Goal: Task Accomplishment & Management: Use online tool/utility

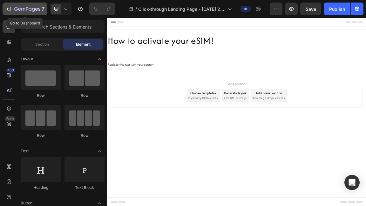
click at [11, 8] on icon "button" at bounding box center [8, 9] width 6 height 6
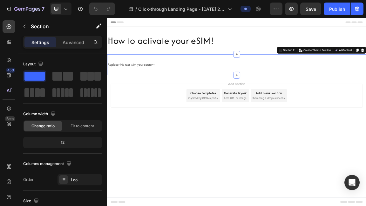
click at [239, 74] on div "Replace this text with your content Text Block Section 2 Create Theme Section A…" at bounding box center [298, 87] width 382 height 31
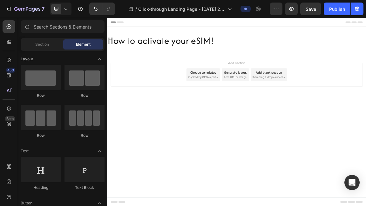
click at [326, 101] on div "Add blank section then drag & drop elements" at bounding box center [345, 101] width 53 height 19
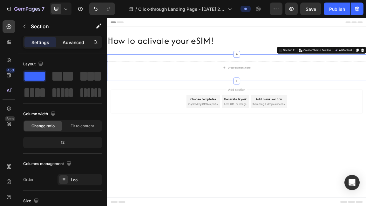
click at [70, 42] on p "Advanced" at bounding box center [74, 42] width 22 height 7
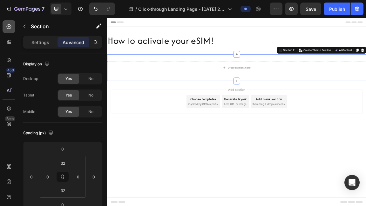
click at [11, 25] on icon at bounding box center [9, 27] width 6 height 6
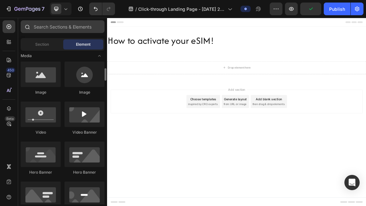
scroll to position [201, 0]
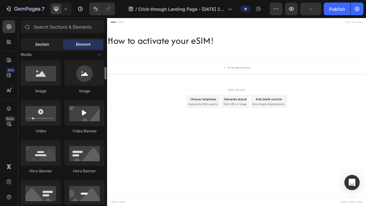
click at [40, 45] on span "Section" at bounding box center [42, 45] width 14 height 6
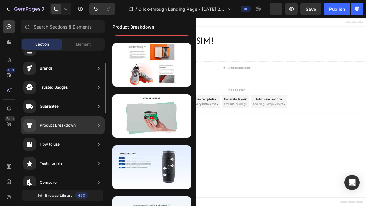
scroll to position [29, 0]
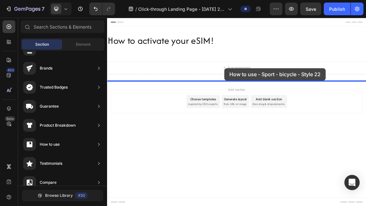
drag, startPoint x: 253, startPoint y: 194, endPoint x: 280, endPoint y: 93, distance: 104.3
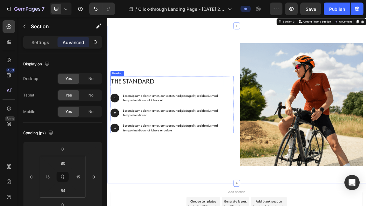
scroll to position [83, 0]
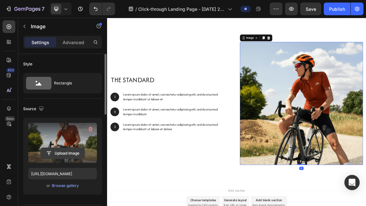
click at [66, 150] on input "file" at bounding box center [63, 153] width 44 height 11
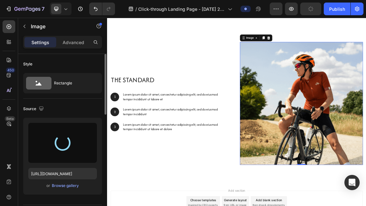
type input "https://cdn.shopify.com/s/files/1/0937/3971/2854/files/gempages_581143310601552…"
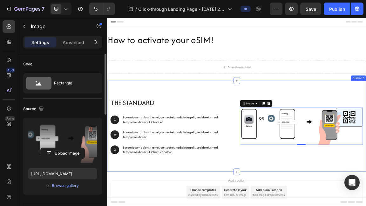
scroll to position [0, 0]
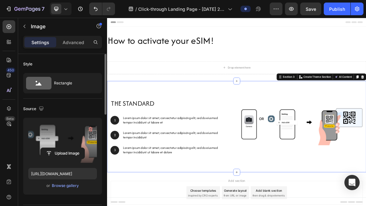
click at [362, 130] on div "The standard Heading 1 Text Block Hero Banner Lorem ipsum dolor sit amet, conse…" at bounding box center [298, 178] width 382 height 135
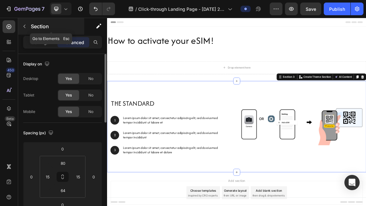
click at [26, 26] on icon "button" at bounding box center [24, 26] width 5 height 5
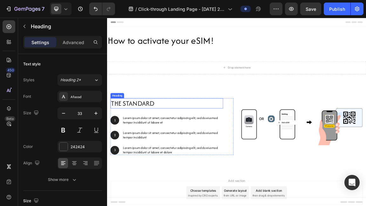
click at [141, 145] on h2 "The standard" at bounding box center [195, 143] width 166 height 15
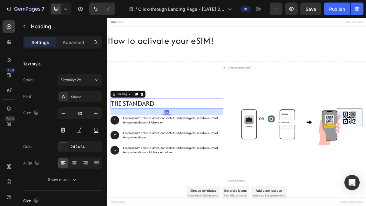
click at [141, 145] on h2 "The standard" at bounding box center [195, 143] width 166 height 15
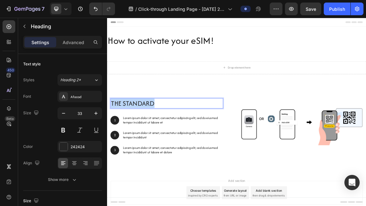
click at [141, 145] on p "The standard" at bounding box center [195, 144] width 165 height 14
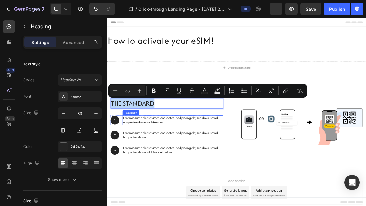
click at [145, 165] on p "Lorem ipsum dolor sit amet, consectetur adipiscing elit, sed do eiusmod tempor …" at bounding box center [203, 168] width 147 height 13
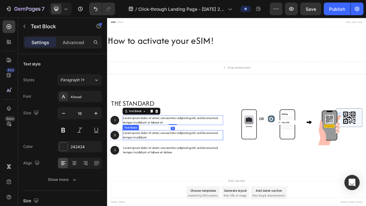
click at [150, 193] on p "Lorem ipsum dolor sit amet, consectetur adipiscing elit, sed do eiusmod tempor …" at bounding box center [203, 190] width 147 height 13
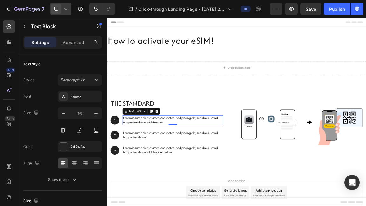
click at [66, 10] on icon at bounding box center [66, 9] width 6 height 6
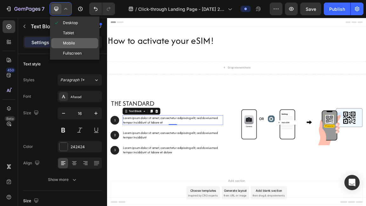
click at [66, 42] on span "Mobile" at bounding box center [69, 43] width 12 height 6
type input "14"
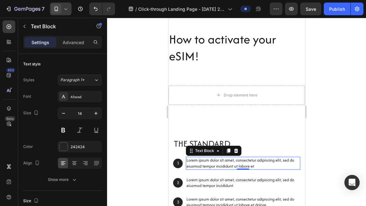
scroll to position [1, 0]
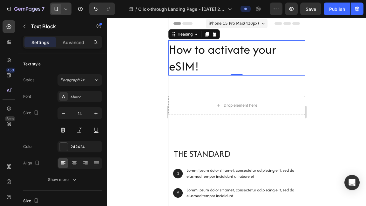
click at [217, 49] on h2 "How to activate your eSIM!" at bounding box center [236, 57] width 137 height 35
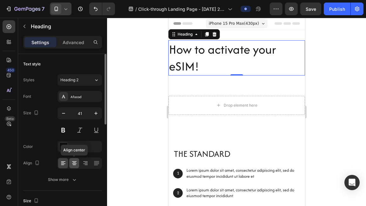
click at [74, 161] on icon at bounding box center [74, 163] width 6 height 6
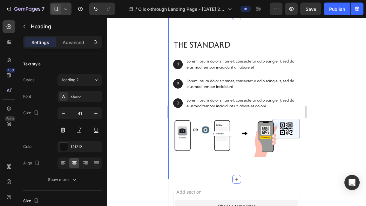
scroll to position [110, 0]
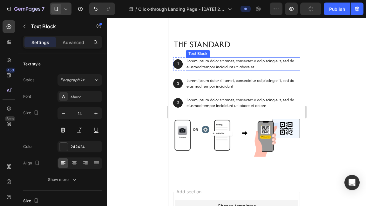
click at [191, 61] on p "Lorem ipsum dolor sit amet, consectetur adipiscing elit, sed do eiusmod tempor …" at bounding box center [242, 63] width 113 height 11
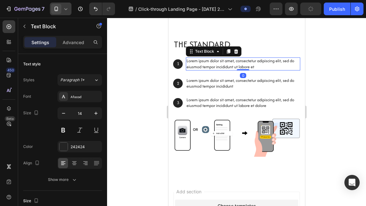
click at [191, 61] on p "Lorem ipsum dolor sit amet, consectetur adipiscing elit, sed do eiusmod tempor …" at bounding box center [242, 63] width 113 height 11
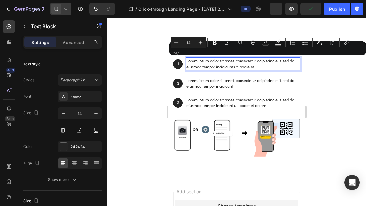
click at [217, 65] on p "Lorem ipsum dolor sit amet, consectetur adipiscing elit, sed do eiusmod tempor …" at bounding box center [242, 63] width 113 height 11
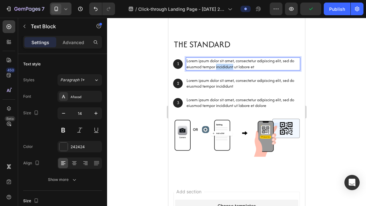
click at [217, 65] on p "Lorem ipsum dolor sit amet, consectetur adipiscing elit, sed do eiusmod tempor …" at bounding box center [242, 63] width 113 height 11
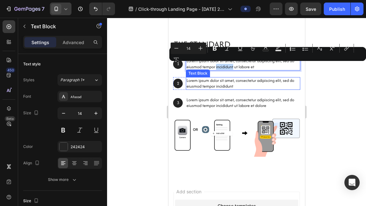
click at [205, 93] on div "The standard Heading 1 Text Block Hero Banner Lorem ipsum dolor sit amet, conse…" at bounding box center [236, 74] width 127 height 72
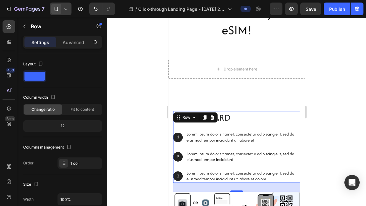
scroll to position [37, 0]
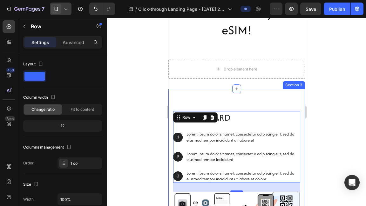
click at [219, 97] on div "The standard Heading 1 Text Block Hero Banner Lorem ipsum dolor sit amet, conse…" at bounding box center [236, 171] width 137 height 164
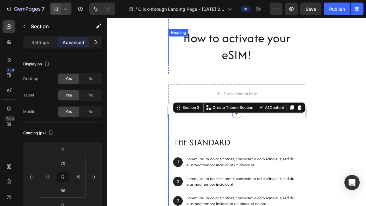
scroll to position [0, 0]
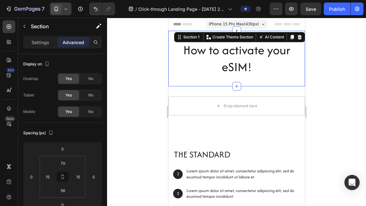
click at [245, 33] on div "How to activate your eSIM! Heading Section 1 Create Theme Section AI Content Wr…" at bounding box center [236, 59] width 137 height 56
click at [66, 192] on input "32" at bounding box center [63, 191] width 13 height 10
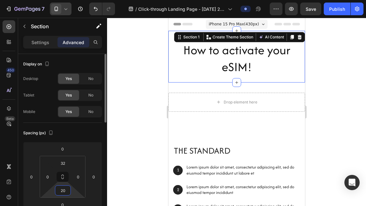
type input "2"
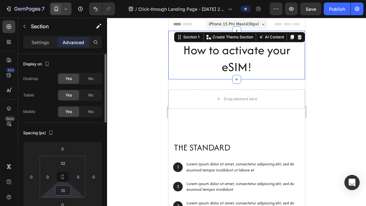
type input "1"
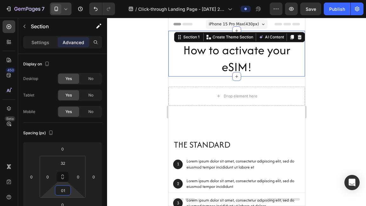
type input "0"
type input "10"
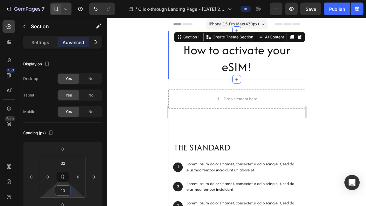
click at [362, 92] on div at bounding box center [236, 112] width 259 height 189
click at [258, 36] on div "How to activate your eSIM! Heading Section 1 Create Theme Section AI Content Wr…" at bounding box center [236, 55] width 137 height 49
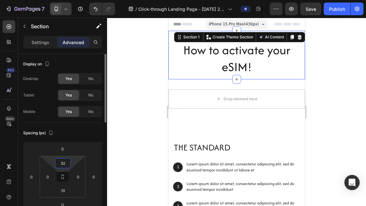
click at [65, 162] on input "32" at bounding box center [63, 164] width 13 height 10
type input "10"
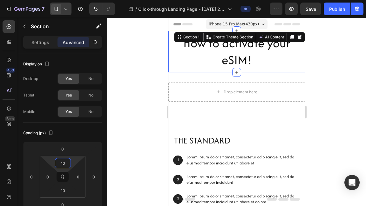
click at [363, 107] on div at bounding box center [236, 112] width 259 height 189
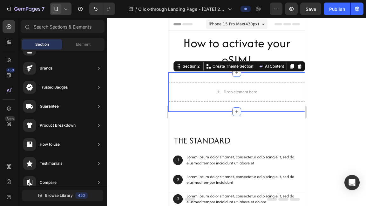
click at [294, 76] on div "Drop element here Section 2 Create Theme Section AI Content Write with GemAI Wh…" at bounding box center [236, 91] width 137 height 39
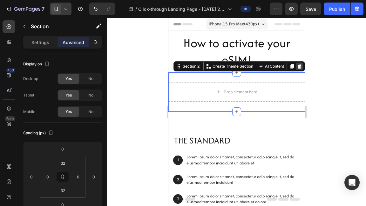
click at [299, 63] on div at bounding box center [300, 67] width 8 height 8
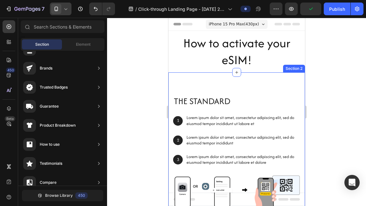
click at [248, 89] on div "The standard Heading 1 Text Block Hero Banner Lorem ipsum dolor sit amet, conse…" at bounding box center [236, 154] width 137 height 164
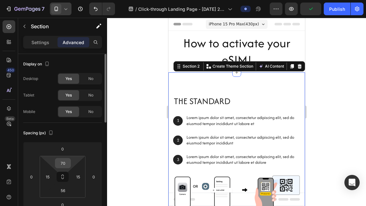
click at [62, 167] on input "70" at bounding box center [63, 164] width 13 height 10
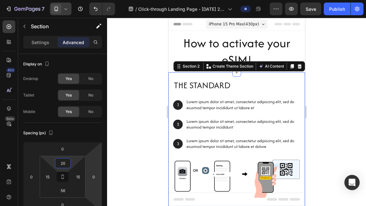
type input "20"
click at [340, 87] on div at bounding box center [236, 112] width 259 height 189
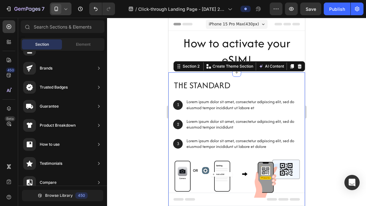
click at [278, 75] on div "The standard Heading 1 Text Block Hero Banner Lorem ipsum dolor sit amet, conse…" at bounding box center [236, 146] width 137 height 148
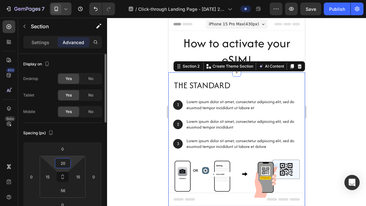
click at [72, 0] on html "7 Version history / Click-through Landing Page - Aug 27, 20:19:17 Preview Save …" at bounding box center [183, 0] width 366 height 0
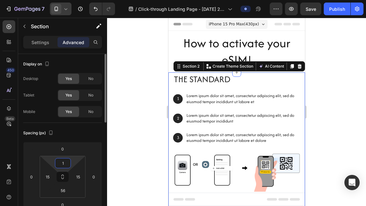
type input "10"
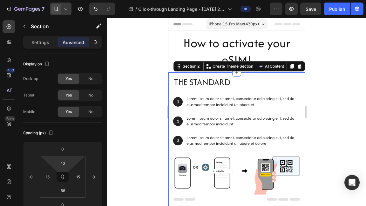
click at [366, 96] on div at bounding box center [236, 112] width 259 height 189
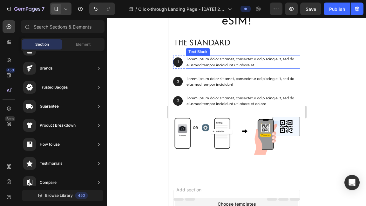
scroll to position [43, 0]
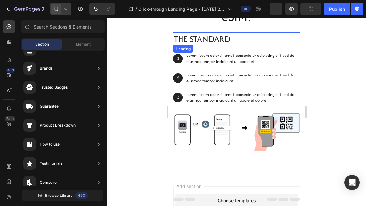
click at [217, 37] on p "The standard" at bounding box center [237, 39] width 126 height 12
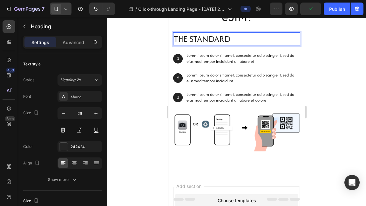
click at [217, 38] on p "The standard" at bounding box center [237, 39] width 126 height 12
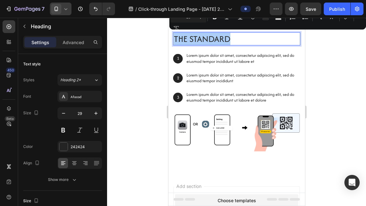
click at [328, 57] on div at bounding box center [236, 112] width 259 height 189
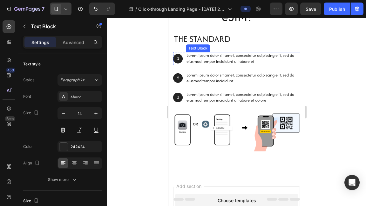
click at [242, 57] on p "Lorem ipsum dolor sit amet, consectetur adipiscing elit, sed do eiusmod tempor …" at bounding box center [242, 58] width 113 height 11
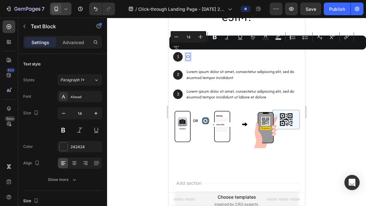
scroll to position [45, 0]
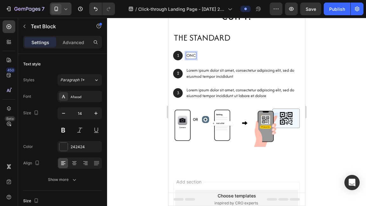
click at [192, 56] on p "ONC" at bounding box center [190, 56] width 9 height 6
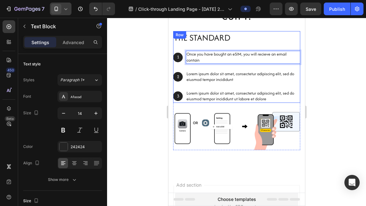
scroll to position [43, 0]
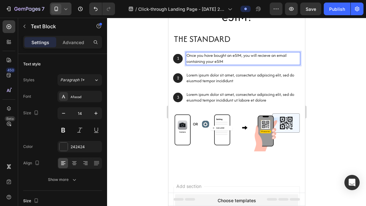
click at [264, 57] on p "Once you have bought an eSIM, you will recieve an email containing your eSIM" at bounding box center [242, 58] width 113 height 11
click at [264, 56] on p "Once you have bought an eSIM, you will recieve an email containing your eSIM" at bounding box center [242, 58] width 113 height 11
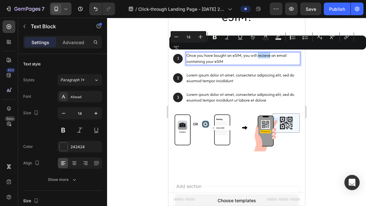
click at [262, 63] on p "Once you have bought an eSIM, you will recieve an email containing your eSIM" at bounding box center [242, 58] width 113 height 11
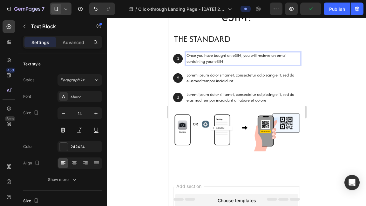
click at [260, 60] on p "Once you have bought an eSIM, you will recieve an email containing your eSIM" at bounding box center [242, 58] width 113 height 11
click at [270, 55] on p "Once you have bought an eSIM, you will recieve an email containing your eSIM" at bounding box center [242, 58] width 113 height 11
click at [237, 61] on p "Once you have bought an eSIM, you will receive an email containing your eSIM" at bounding box center [242, 58] width 113 height 11
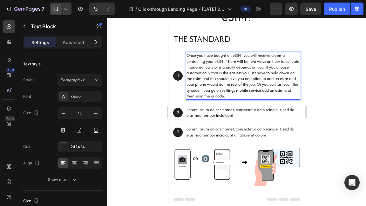
click at [265, 66] on p "Once you have bought an eSIM, you will receive an email containing your eSIM! T…" at bounding box center [242, 76] width 113 height 46
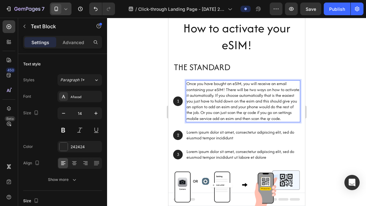
scroll to position [18, 0]
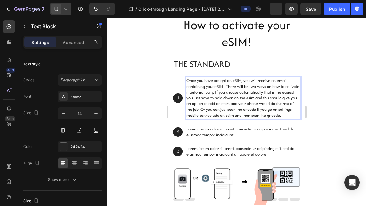
click at [261, 98] on p "Once you have bought an eSIM, you will receive an email containing your eSIM! T…" at bounding box center [242, 98] width 113 height 40
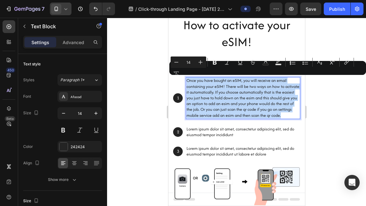
copy p "Once you have bought an eSIM, you will receive an email containing your eSIM! T…"
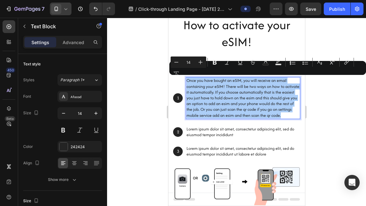
click at [147, 77] on div at bounding box center [236, 112] width 259 height 189
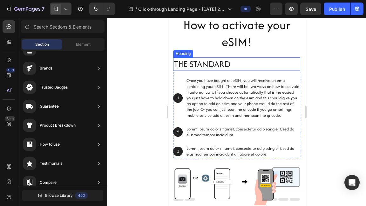
click at [217, 65] on p "The standard" at bounding box center [237, 64] width 126 height 12
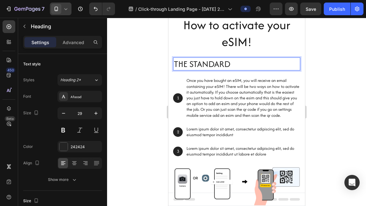
click at [217, 66] on p "The standard" at bounding box center [237, 64] width 126 height 12
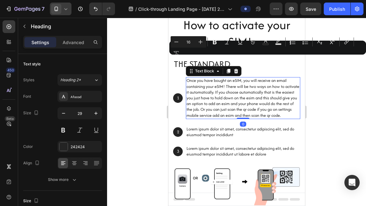
click at [229, 85] on p "Once you have bought an eSIM, you will receive an email containing your eSIM! T…" at bounding box center [242, 98] width 113 height 40
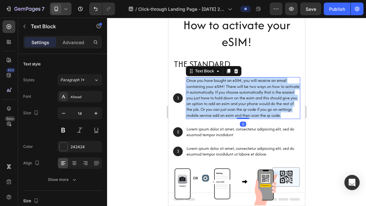
click at [229, 85] on p "Once you have bought an eSIM, you will receive an email containing your eSIM! T…" at bounding box center [242, 98] width 113 height 40
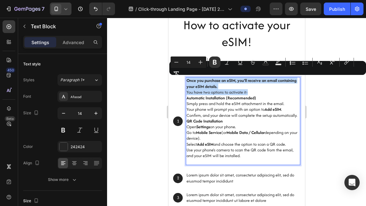
drag, startPoint x: 252, startPoint y: 92, endPoint x: 188, endPoint y: 81, distance: 64.8
click at [188, 81] on p "Once you purchase an eSIM, you’ll receive an email containing your eSIM details…" at bounding box center [242, 86] width 113 height 17
copy p "Once you purchase an eSIM, you’ll receive an email containing your eSIM details…"
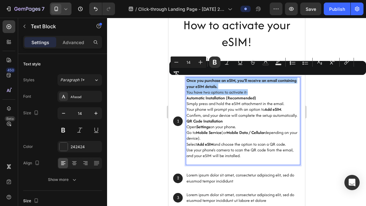
click at [159, 65] on div at bounding box center [236, 112] width 259 height 189
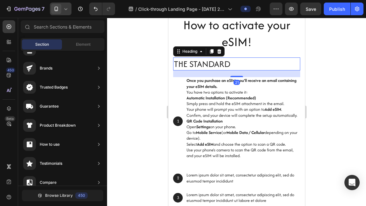
click at [198, 64] on p "The standard" at bounding box center [237, 64] width 126 height 12
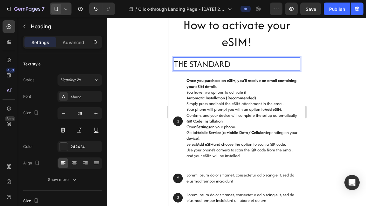
click at [198, 64] on p "The standard" at bounding box center [237, 64] width 126 height 12
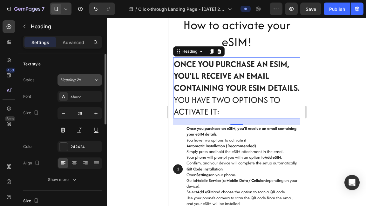
click at [89, 82] on div "Heading 2*" at bounding box center [76, 80] width 33 height 6
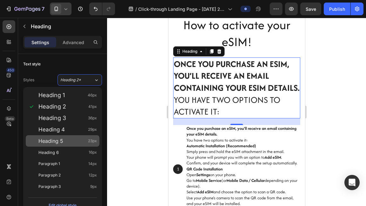
click at [68, 140] on div "Heading 5 23px" at bounding box center [67, 141] width 59 height 6
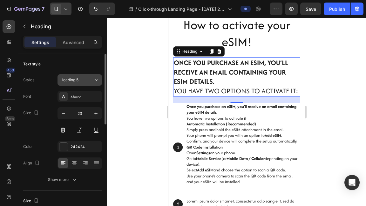
click at [85, 84] on button "Heading 5" at bounding box center [80, 79] width 45 height 11
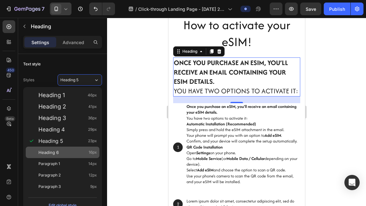
click at [65, 154] on div "Heading 6 16px" at bounding box center [67, 152] width 59 height 6
type input "16"
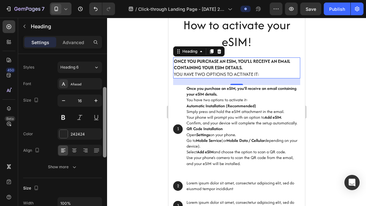
scroll to position [32, 0]
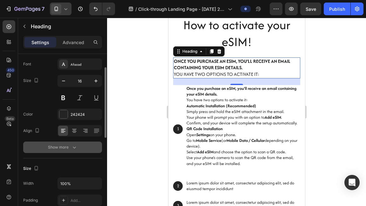
click at [59, 144] on div "Show more" at bounding box center [63, 147] width 30 height 6
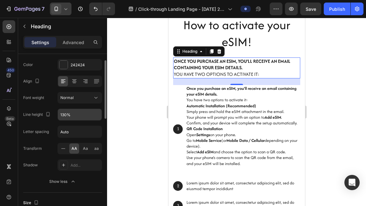
scroll to position [93, 0]
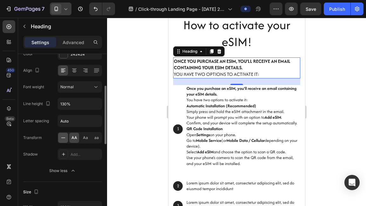
click at [66, 139] on icon at bounding box center [63, 138] width 6 height 6
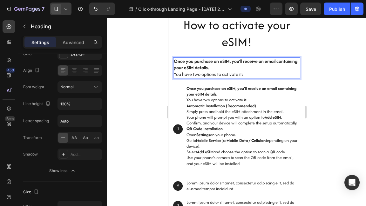
click at [175, 74] on p "Once you purchase an eSIM, you’ll receive an email containing your eSIM details…" at bounding box center [237, 68] width 126 height 20
click at [174, 74] on p "Once you purchase an eSIM, you’ll receive an email containing your eSIM details…" at bounding box center [237, 68] width 126 height 20
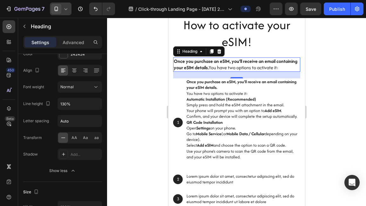
click at [340, 86] on div at bounding box center [236, 112] width 259 height 189
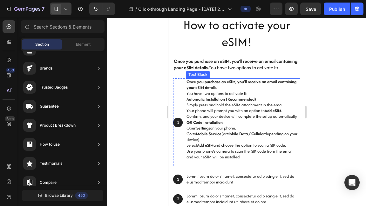
click at [211, 120] on strong "QR Code Installation" at bounding box center [204, 123] width 36 height 6
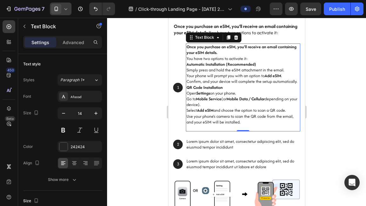
scroll to position [35, 0]
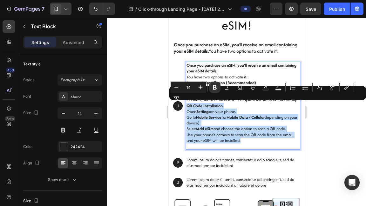
drag, startPoint x: 243, startPoint y: 140, endPoint x: 187, endPoint y: 105, distance: 66.3
click at [187, 105] on div "Once you purchase an eSIM, you’ll receive an email containing your eSIM details…" at bounding box center [243, 106] width 114 height 88
copy div "QR Code Installation Open Settings on your phone. Go to Mobile Service (or Mobi…"
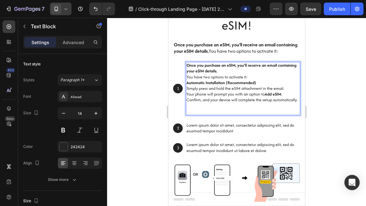
click at [189, 112] on p "Rich Text Editor. Editing area: main" at bounding box center [242, 112] width 113 height 6
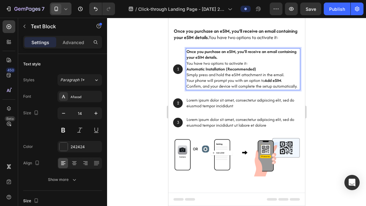
scroll to position [49, 0]
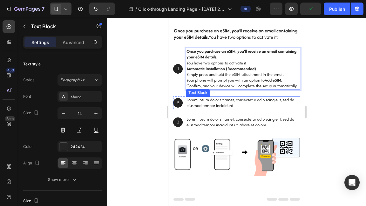
click at [342, 95] on div at bounding box center [236, 112] width 259 height 189
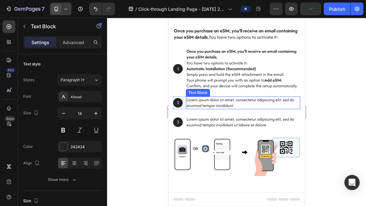
click at [220, 105] on p "Lorem ipsum dolor sit amet, consectetur adipiscing elit, sed do eiusmod tempor …" at bounding box center [242, 102] width 113 height 11
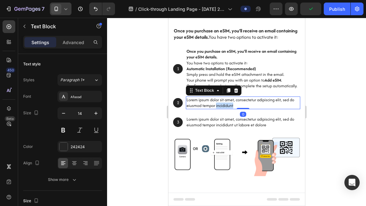
click at [220, 105] on p "Lorem ipsum dolor sit amet, consectetur adipiscing elit, sed do eiusmod tempor …" at bounding box center [242, 102] width 113 height 11
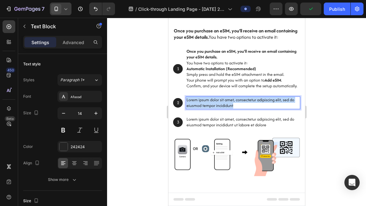
click at [220, 105] on p "Lorem ipsum dolor sit amet, consectetur adipiscing elit, sed do eiusmod tempor …" at bounding box center [242, 102] width 113 height 11
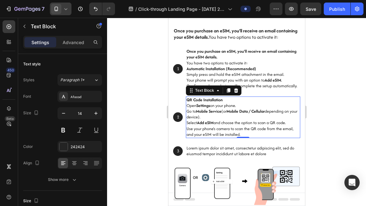
click at [346, 123] on div at bounding box center [236, 112] width 259 height 189
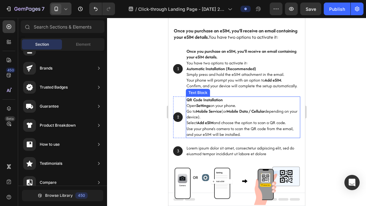
click at [340, 95] on div at bounding box center [236, 112] width 259 height 189
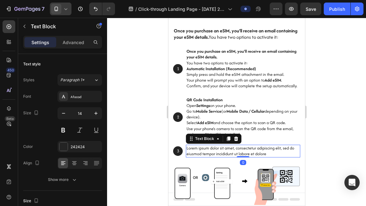
click at [250, 150] on p "Lorem ipsum dolor sit amet, consectetur adipiscing elit, sed do eiusmod tempor …" at bounding box center [242, 151] width 113 height 11
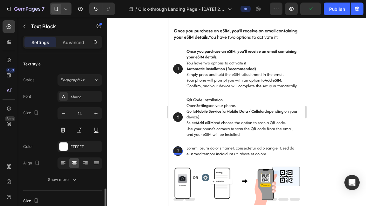
click at [180, 150] on p "3" at bounding box center [178, 151] width 8 height 6
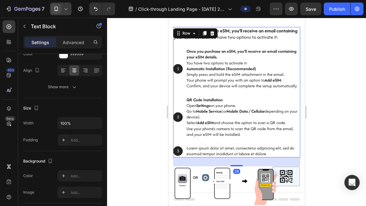
click at [178, 138] on div "⁠⁠⁠⁠⁠⁠⁠ Once you purchase an eSIM, you’ll receive an email containing your eSIM…" at bounding box center [236, 92] width 127 height 131
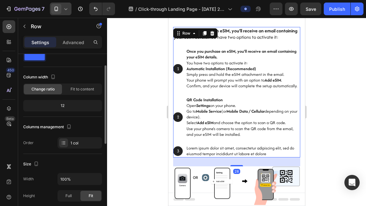
scroll to position [22, 0]
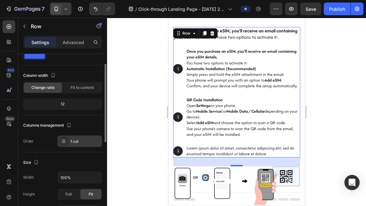
click at [79, 141] on div "1 col" at bounding box center [86, 142] width 30 height 6
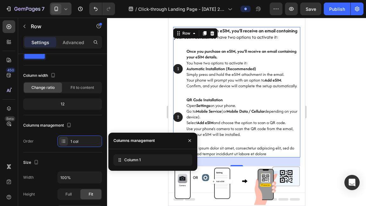
click at [136, 105] on div at bounding box center [236, 112] width 259 height 189
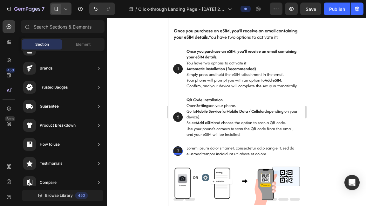
click at [176, 148] on p "3" at bounding box center [178, 151] width 8 height 6
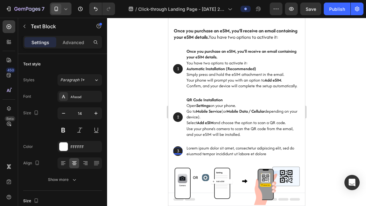
click at [178, 149] on p "3" at bounding box center [178, 151] width 8 height 6
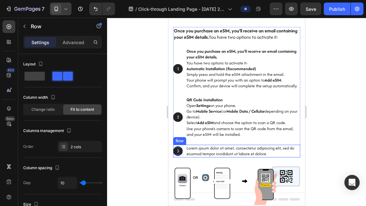
click at [184, 153] on div "3 Text Block 0 Hero Banner Lorem ipsum dolor sit amet, consectetur adipiscing e…" at bounding box center [236, 151] width 127 height 13
click at [212, 138] on icon at bounding box center [212, 139] width 4 height 4
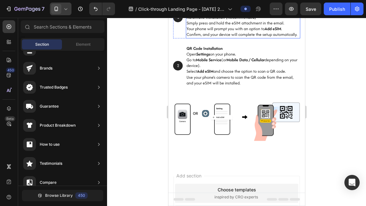
scroll to position [178, 0]
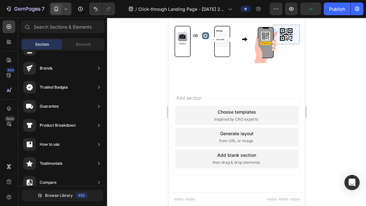
click at [216, 117] on span "inspired by CRO experts" at bounding box center [236, 120] width 44 height 6
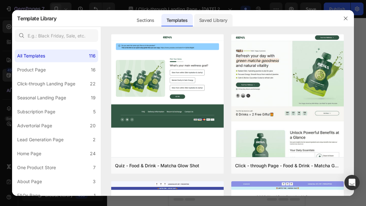
click at [207, 18] on div "Saved Library" at bounding box center [213, 20] width 38 height 13
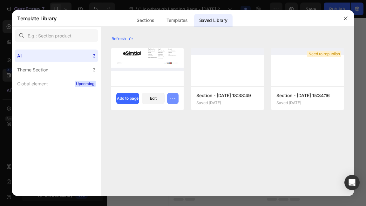
click at [178, 97] on button "button" at bounding box center [172, 98] width 11 height 11
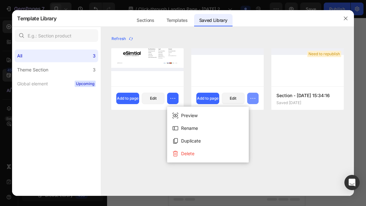
click at [254, 98] on icon "button" at bounding box center [253, 98] width 6 height 6
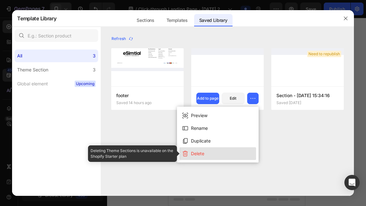
click at [204, 153] on div "Delete" at bounding box center [197, 154] width 13 height 8
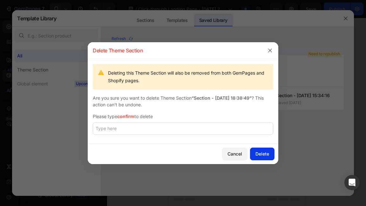
click at [261, 154] on div "Delete" at bounding box center [263, 154] width 14 height 7
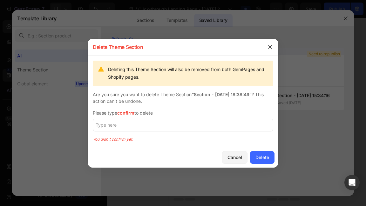
click at [204, 116] on div "Deleting this Theme Section will also be removed from both GemPages and Shopify…" at bounding box center [183, 102] width 191 height 92
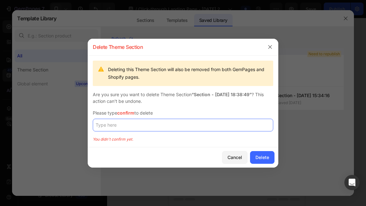
click at [201, 124] on input "text" at bounding box center [183, 125] width 181 height 13
type input "confirm"
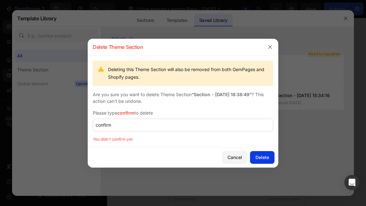
click at [256, 156] on div "Delete" at bounding box center [263, 157] width 14 height 7
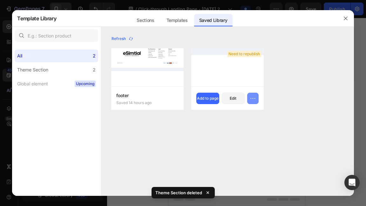
click at [251, 98] on icon "button" at bounding box center [253, 98] width 6 height 6
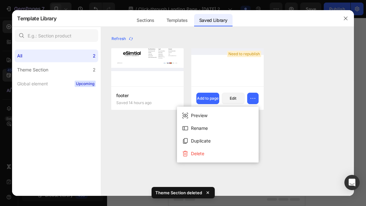
click at [233, 78] on div at bounding box center [227, 67] width 72 height 38
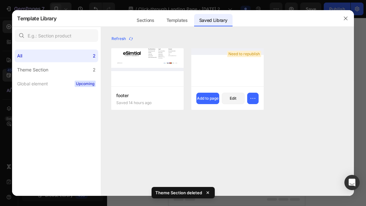
click at [233, 78] on div at bounding box center [227, 67] width 72 height 38
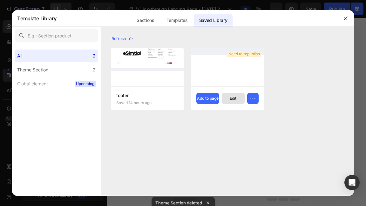
click at [237, 97] on div "Edit" at bounding box center [233, 99] width 7 height 6
click at [211, 66] on div at bounding box center [227, 67] width 72 height 38
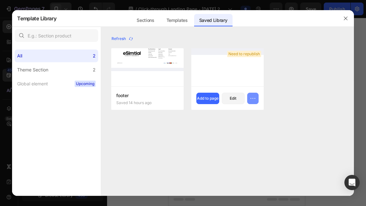
click at [257, 102] on button "button" at bounding box center [252, 98] width 11 height 11
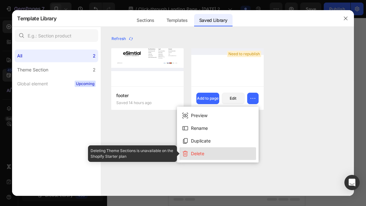
click at [204, 155] on div "Delete" at bounding box center [197, 154] width 13 height 8
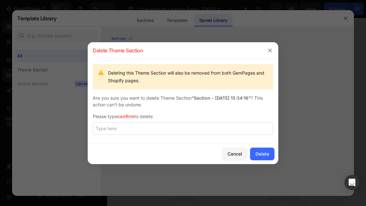
click at [207, 136] on div at bounding box center [183, 130] width 181 height 17
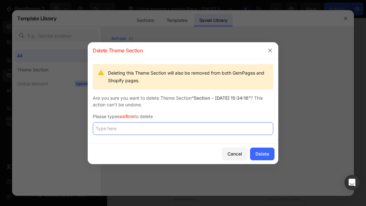
click at [207, 133] on input "text" at bounding box center [183, 128] width 181 height 13
type input "confirm"
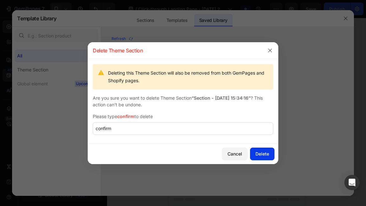
click at [263, 156] on div "Delete" at bounding box center [263, 154] width 14 height 7
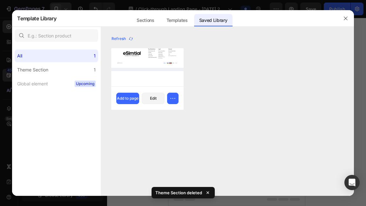
click at [157, 78] on div at bounding box center [147, 67] width 72 height 38
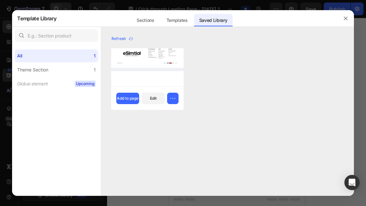
click at [140, 65] on img at bounding box center [147, 59] width 72 height 23
click at [154, 100] on div "Edit" at bounding box center [153, 99] width 7 height 6
click at [345, 18] on icon "button" at bounding box center [345, 18] width 5 height 5
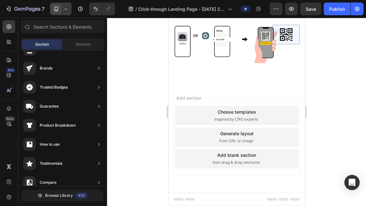
click at [213, 114] on div "Choose templates inspired by CRO experts" at bounding box center [236, 115] width 123 height 19
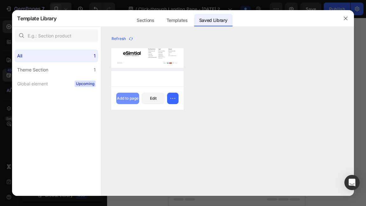
click at [139, 98] on div "Add to page" at bounding box center [128, 99] width 22 height 6
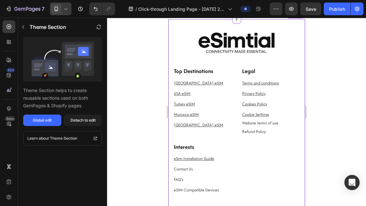
scroll to position [245, 0]
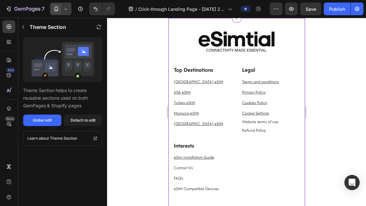
click at [256, 113] on u "Cookie Settings" at bounding box center [255, 113] width 27 height 6
click at [256, 101] on u "Cookies Policy" at bounding box center [254, 103] width 25 height 6
click at [256, 92] on u "Privacy Policy" at bounding box center [254, 92] width 24 height 6
click at [257, 85] on div "Terms and conditions" at bounding box center [270, 82] width 59 height 8
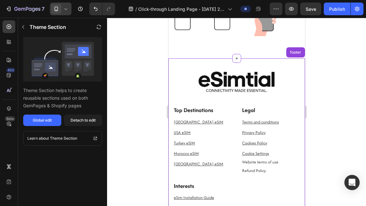
scroll to position [178, 0]
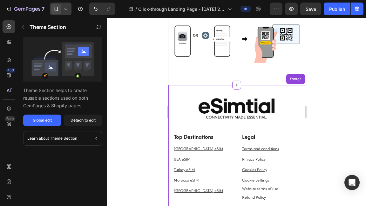
click at [233, 120] on img at bounding box center [236, 108] width 127 height 47
click at [220, 107] on img at bounding box center [236, 108] width 127 height 47
click at [22, 28] on icon "button" at bounding box center [23, 26] width 5 height 5
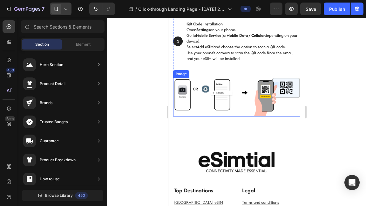
scroll to position [124, 0]
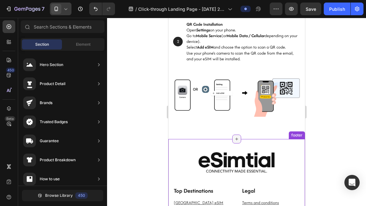
click at [239, 139] on icon at bounding box center [236, 139] width 5 height 5
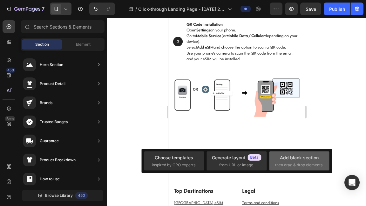
click at [286, 162] on span "then drag & drop elements" at bounding box center [298, 165] width 47 height 6
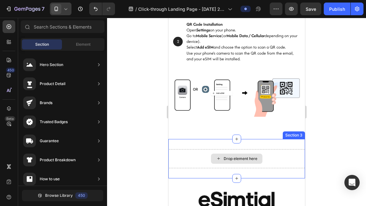
click at [244, 156] on div "Drop element here" at bounding box center [241, 158] width 34 height 5
click at [232, 156] on div "Drop element here" at bounding box center [241, 158] width 34 height 5
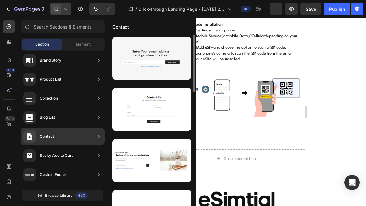
scroll to position [0, 0]
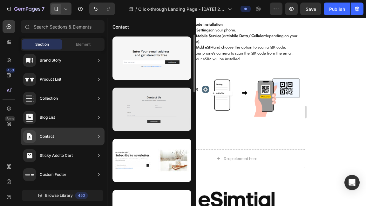
click at [159, 105] on div at bounding box center [152, 110] width 79 height 44
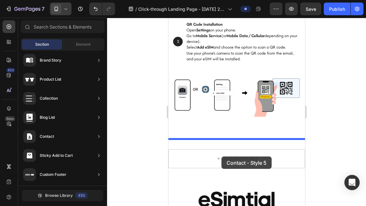
drag, startPoint x: 327, startPoint y: 122, endPoint x: 221, endPoint y: 157, distance: 111.1
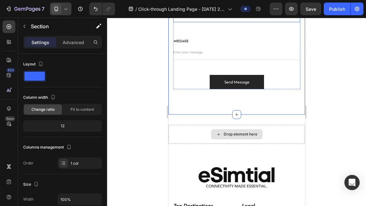
scroll to position [368, 0]
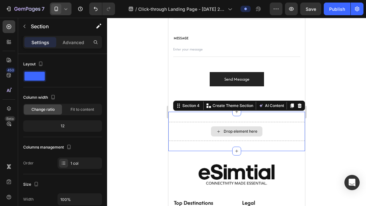
click at [280, 135] on div "Drop element here" at bounding box center [236, 131] width 137 height 19
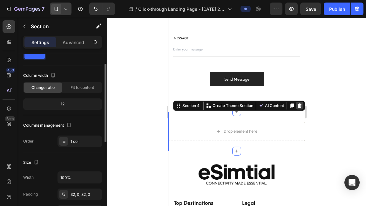
click at [299, 107] on icon at bounding box center [299, 105] width 5 height 5
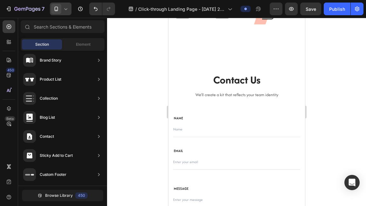
scroll to position [207, 0]
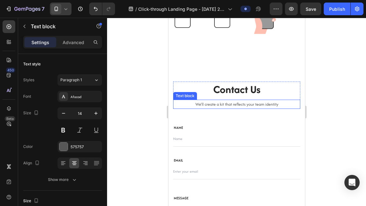
click at [238, 106] on p "We’ll create a kit that reflects your team identity" at bounding box center [237, 104] width 126 height 8
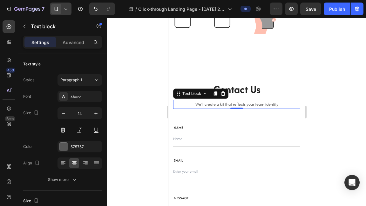
click at [238, 106] on p "We’ll create a kit that reflects your team identity" at bounding box center [237, 104] width 126 height 8
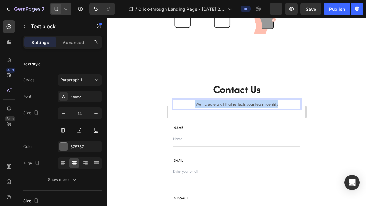
click at [238, 106] on p "We’ll create a kit that reflects your team identity" at bounding box center [237, 104] width 126 height 8
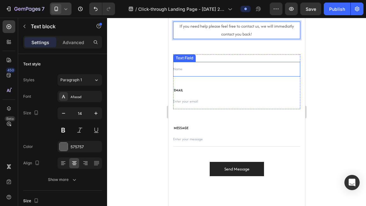
scroll to position [290, 0]
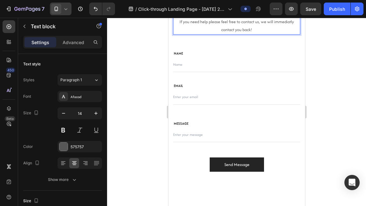
click at [342, 122] on div at bounding box center [236, 112] width 259 height 189
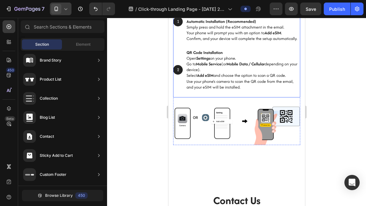
scroll to position [96, 0]
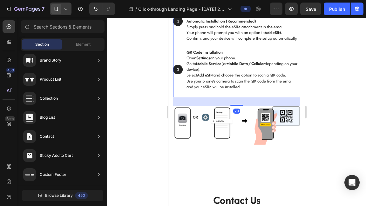
click at [245, 94] on div "Once you purchase an eSIM, you’ll receive an email containing your eSIM details…" at bounding box center [236, 38] width 127 height 118
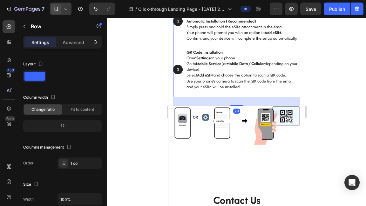
click at [185, 91] on div "Once you purchase an eSIM, you’ll receive an email containing your eSIM details…" at bounding box center [236, 38] width 127 height 118
click at [179, 92] on div "Once you purchase an eSIM, you’ll receive an email containing your eSIM details…" at bounding box center [236, 38] width 127 height 118
click at [98, 7] on icon "Undo/Redo" at bounding box center [96, 9] width 6 height 6
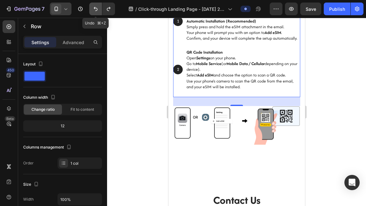
click at [98, 7] on icon "Undo/Redo" at bounding box center [96, 9] width 6 height 6
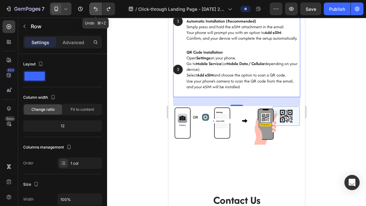
click at [98, 7] on icon "Undo/Redo" at bounding box center [96, 9] width 6 height 6
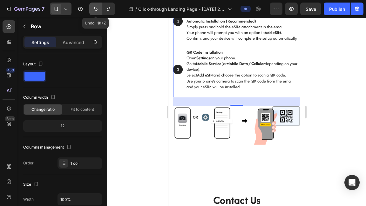
click at [98, 7] on icon "Undo/Redo" at bounding box center [96, 9] width 6 height 6
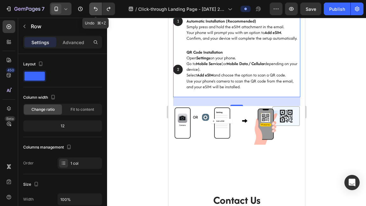
click at [98, 7] on icon "Undo/Redo" at bounding box center [96, 9] width 6 height 6
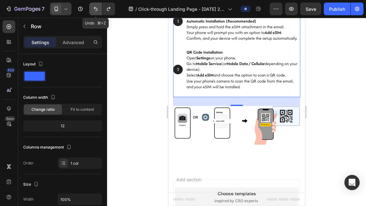
click at [98, 7] on icon "Undo/Redo" at bounding box center [96, 9] width 6 height 6
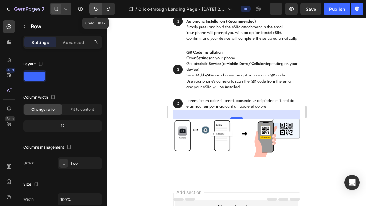
click at [98, 7] on icon "Undo/Redo" at bounding box center [96, 9] width 6 height 6
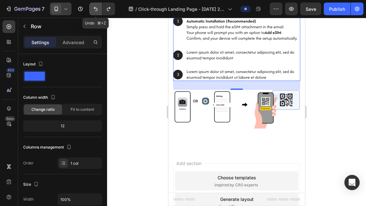
click at [98, 7] on icon "Undo/Redo" at bounding box center [96, 9] width 6 height 6
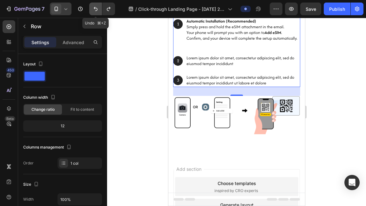
scroll to position [99, 0]
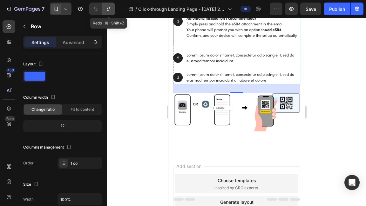
click at [111, 12] on button "Undo/Redo" at bounding box center [108, 9] width 13 height 13
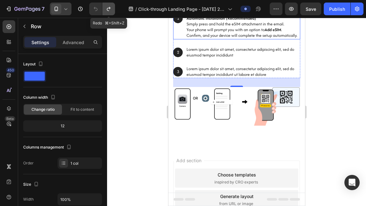
scroll to position [96, 0]
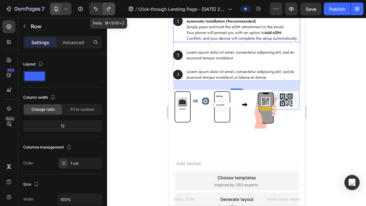
click at [111, 12] on button "Undo/Redo" at bounding box center [108, 9] width 13 height 13
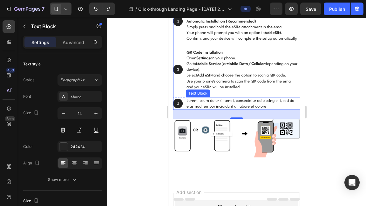
click at [269, 105] on p "Lorem ipsum dolor sit amet, consectetur adipiscing elit, sed do eiusmod tempor …" at bounding box center [242, 103] width 113 height 11
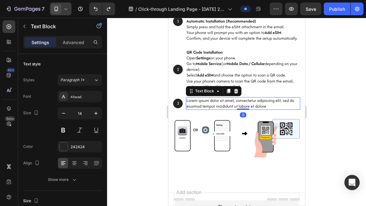
click at [269, 105] on p "Lorem ipsum dolor sit amet, consectetur adipiscing elit, sed do eiusmod tempor …" at bounding box center [242, 103] width 113 height 11
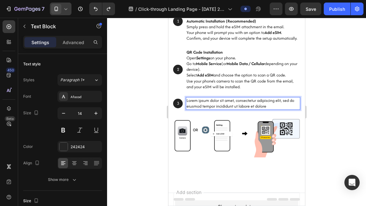
click at [269, 105] on p "Lorem ipsum dolor sit amet, consectetur adipiscing elit, sed do eiusmod tempor …" at bounding box center [242, 103] width 113 height 11
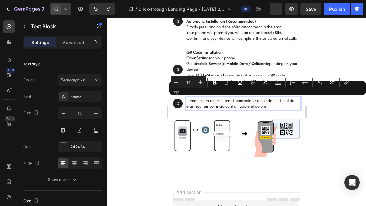
scroll to position [98, 0]
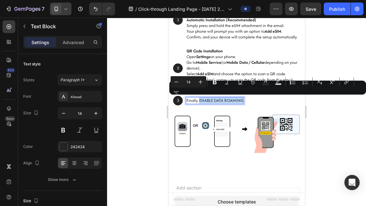
drag, startPoint x: 242, startPoint y: 101, endPoint x: 199, endPoint y: 100, distance: 43.2
click at [199, 100] on p "Finally, ENABLE DATA ROAMING" at bounding box center [214, 101] width 57 height 6
click at [266, 85] on rect "Editor contextual toolbar" at bounding box center [266, 85] width 6 height 2
type input "242424"
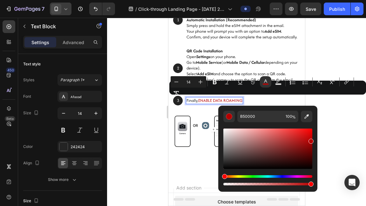
drag, startPoint x: 225, startPoint y: 165, endPoint x: 320, endPoint y: 140, distance: 98.3
click at [320, 0] on body "7 Version history / Click-through Landing Page - Aug 27, 20:19:17 Preview Save …" at bounding box center [183, 0] width 366 height 0
type input "FF0505"
drag, startPoint x: 311, startPoint y: 142, endPoint x: 311, endPoint y: 128, distance: 13.0
click at [311, 128] on div "Editor contextual toolbar" at bounding box center [311, 130] width 5 height 5
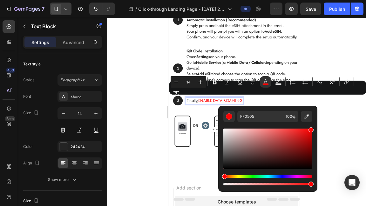
click at [333, 118] on div at bounding box center [236, 112] width 259 height 189
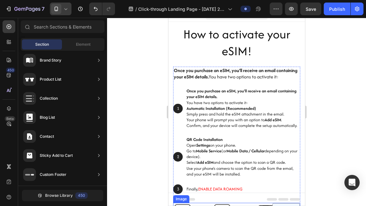
scroll to position [20, 0]
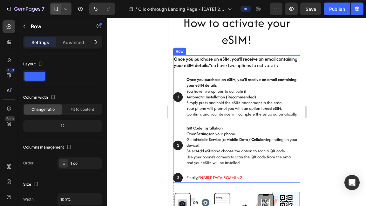
click at [246, 72] on div "Once you purchase an eSIM, you’ll receive an email containing your eSIM details…" at bounding box center [236, 119] width 127 height 128
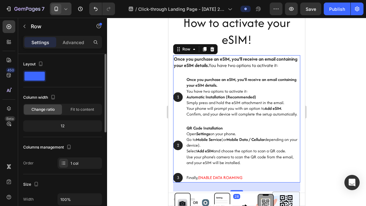
click at [41, 74] on span at bounding box center [34, 76] width 20 height 9
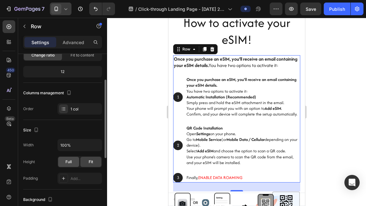
scroll to position [55, 0]
click at [68, 156] on div "Full Fit" at bounding box center [80, 161] width 45 height 11
click at [68, 159] on span "Full" at bounding box center [69, 162] width 6 height 6
click at [87, 160] on div "Fit" at bounding box center [90, 161] width 21 height 10
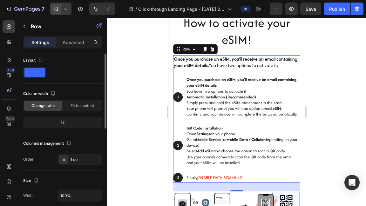
scroll to position [0, 0]
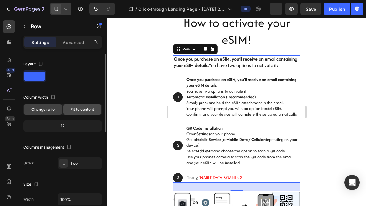
click at [87, 113] on div "Fit to content" at bounding box center [82, 110] width 38 height 10
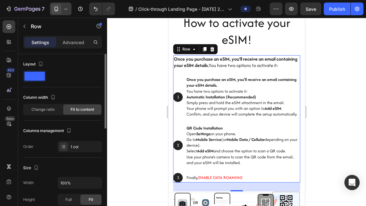
click at [54, 116] on div "Column width Change ratio Fit to content" at bounding box center [62, 107] width 79 height 28
click at [55, 113] on div "Change ratio" at bounding box center [43, 110] width 38 height 10
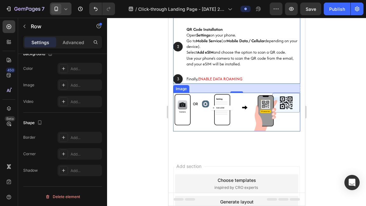
scroll to position [120, 0]
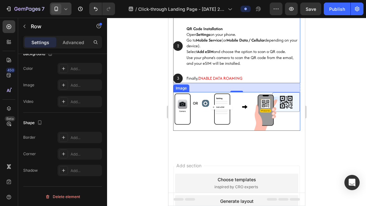
click at [233, 111] on img at bounding box center [236, 111] width 127 height 39
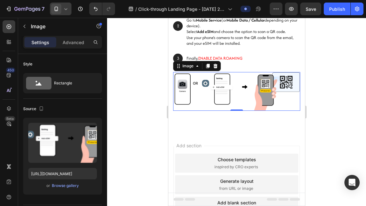
scroll to position [133, 0]
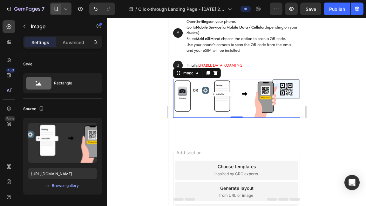
click at [314, 15] on div "7 Version history / Click-through Landing Page - Aug 27, 20:19:17 Preview Save …" at bounding box center [183, 9] width 366 height 18
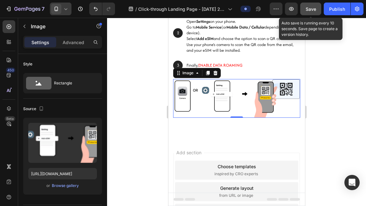
click at [317, 9] on button "Save" at bounding box center [310, 9] width 21 height 13
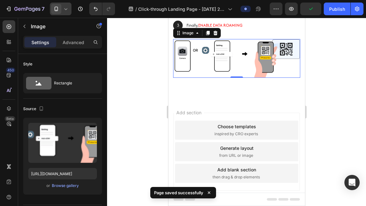
scroll to position [188, 0]
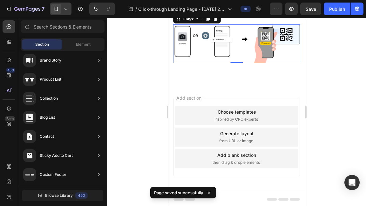
click at [246, 158] on div "Add blank section" at bounding box center [236, 155] width 39 height 7
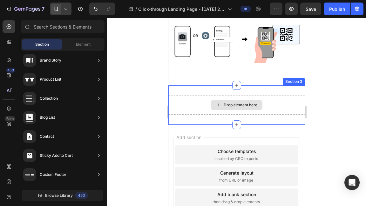
click at [245, 107] on div "Drop element here" at bounding box center [237, 105] width 52 height 10
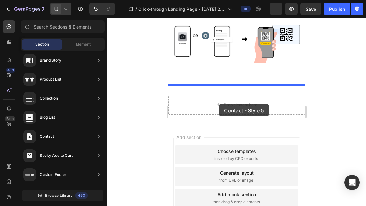
drag, startPoint x: 313, startPoint y: 119, endPoint x: 219, endPoint y: 104, distance: 95.6
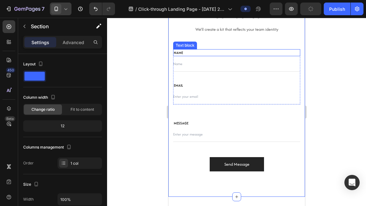
scroll to position [293, 0]
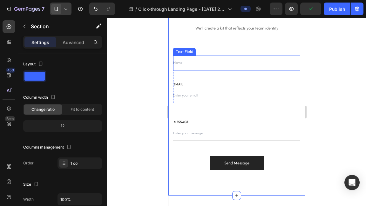
click at [207, 67] on input "text" at bounding box center [236, 63] width 127 height 15
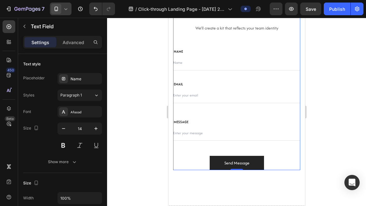
click at [239, 39] on div "Contact Us Heading We’ll create a kit that reflects your team identity Text blo…" at bounding box center [236, 87] width 127 height 165
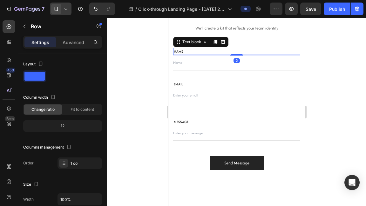
click at [177, 52] on p "NAME" at bounding box center [237, 52] width 126 height 6
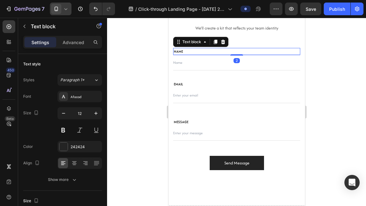
click at [177, 52] on p "NAME" at bounding box center [237, 52] width 126 height 6
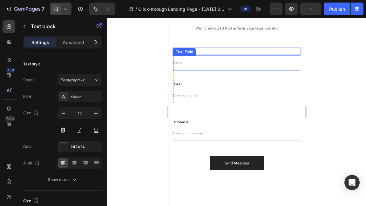
click at [183, 61] on input "text" at bounding box center [236, 63] width 127 height 15
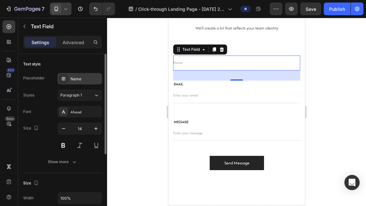
click at [82, 83] on div "Name" at bounding box center [80, 78] width 45 height 11
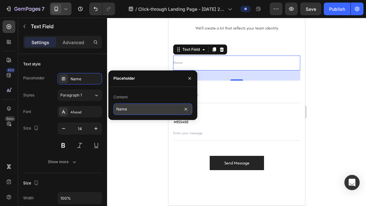
drag, startPoint x: 133, startPoint y: 106, endPoint x: 120, endPoint y: 106, distance: 13.0
click at [120, 106] on input "Name" at bounding box center [153, 109] width 79 height 11
click at [156, 110] on input "Order No:Name" at bounding box center [153, 109] width 79 height 11
type input "Order No:"
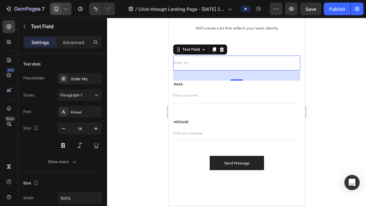
click at [132, 64] on div at bounding box center [236, 112] width 259 height 189
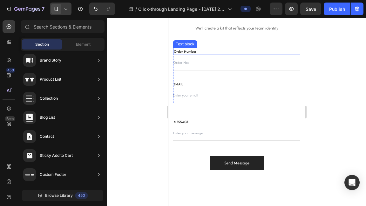
click at [196, 51] on p "Order Number" at bounding box center [237, 52] width 126 height 6
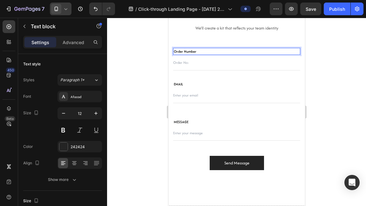
click at [202, 52] on p "Order Number" at bounding box center [237, 52] width 126 height 6
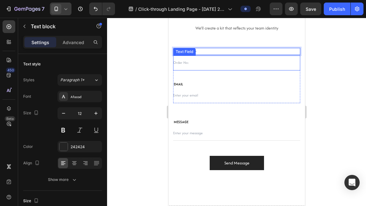
click at [190, 63] on input "text" at bounding box center [236, 63] width 127 height 15
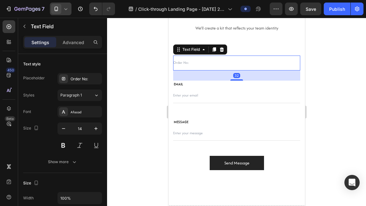
click at [190, 63] on input "text" at bounding box center [236, 63] width 127 height 15
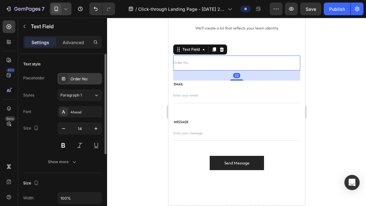
click at [76, 84] on div "Order No:" at bounding box center [80, 78] width 45 height 11
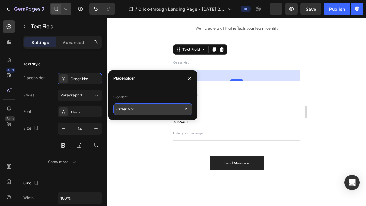
click at [125, 105] on input "Order No:" at bounding box center [153, 109] width 79 height 11
type input "eg. ES1043IM"
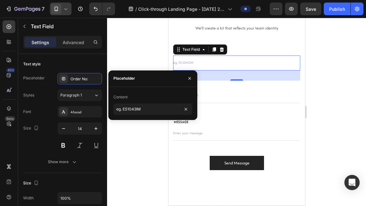
click at [146, 132] on div at bounding box center [236, 112] width 259 height 189
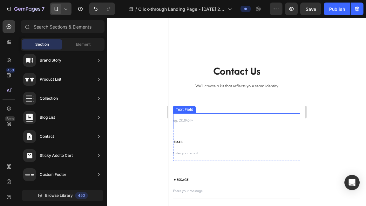
scroll to position [235, 0]
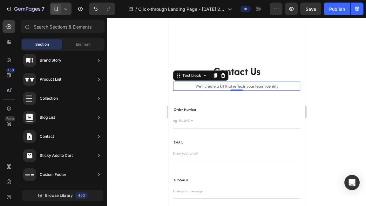
click at [225, 86] on p "We’ll create a kit that reflects your team identity" at bounding box center [237, 86] width 126 height 8
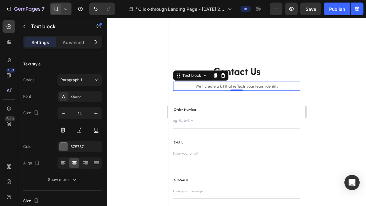
click at [225, 86] on p "We’ll create a kit that reflects your team identity" at bounding box center [237, 86] width 126 height 8
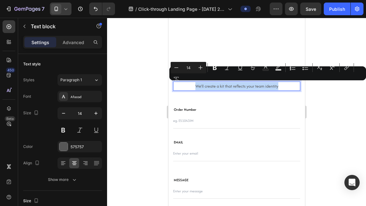
click at [225, 86] on p "We’ll create a kit that reflects your team identity" at bounding box center [237, 86] width 126 height 8
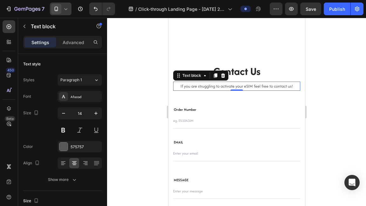
click at [322, 91] on div at bounding box center [236, 112] width 259 height 189
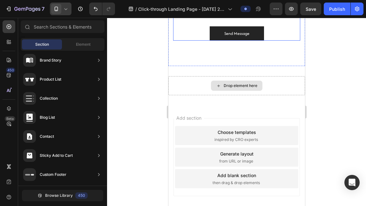
scroll to position [425, 0]
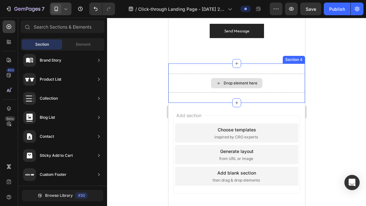
click at [240, 84] on div "Drop element here" at bounding box center [241, 83] width 34 height 5
click at [228, 79] on div "Drop element here" at bounding box center [237, 83] width 52 height 10
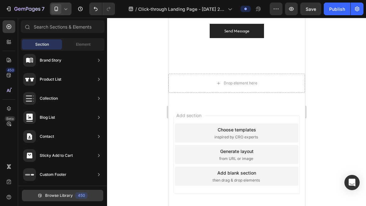
click at [57, 197] on span "Browse Library" at bounding box center [59, 196] width 28 height 6
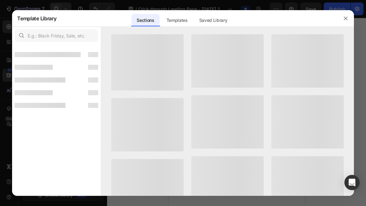
scroll to position [226, 0]
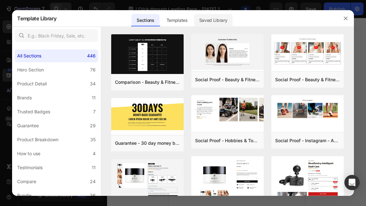
click at [204, 23] on div "Saved Library" at bounding box center [213, 20] width 38 height 13
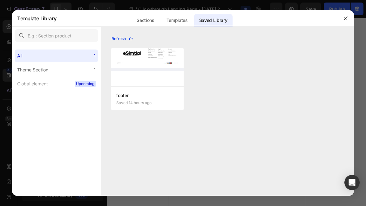
click at [127, 41] on div "Refresh" at bounding box center [123, 39] width 22 height 6
click at [129, 101] on button "Add to page" at bounding box center [127, 98] width 23 height 11
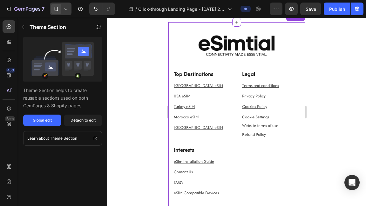
scroll to position [510, 0]
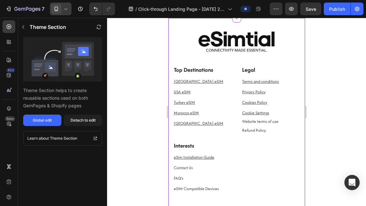
click at [336, 135] on div at bounding box center [236, 112] width 259 height 189
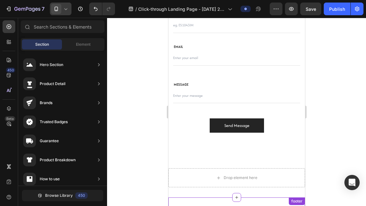
scroll to position [342, 0]
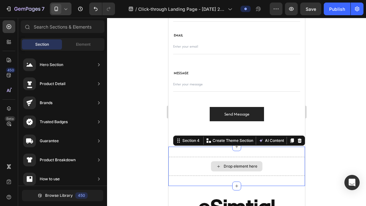
click at [274, 162] on div "Drop element here" at bounding box center [236, 166] width 137 height 19
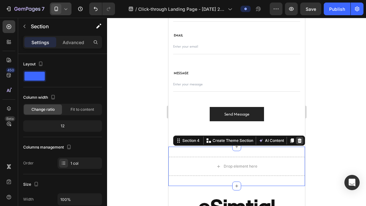
click at [299, 142] on icon at bounding box center [300, 141] width 4 height 4
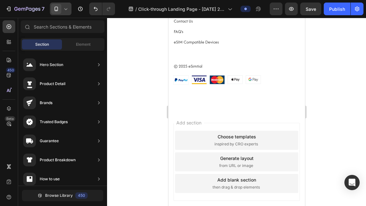
scroll to position [624, 0]
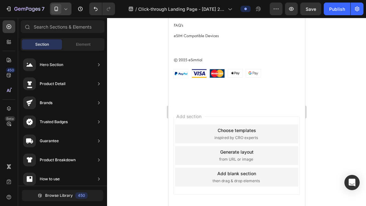
click at [264, 115] on div "Add section Choose templates inspired by CRO experts Generate layout from URL o…" at bounding box center [236, 164] width 137 height 121
click at [247, 120] on div "Add section Choose templates inspired by CRO experts Generate layout from URL o…" at bounding box center [236, 156] width 127 height 78
click at [232, 109] on div "Add section Choose templates inspired by CRO experts Generate layout from URL o…" at bounding box center [236, 164] width 137 height 121
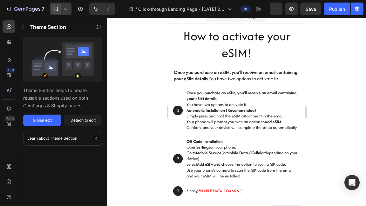
scroll to position [0, 0]
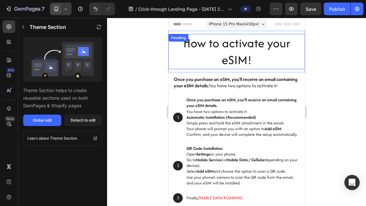
click at [181, 55] on h2 "How to activate your eSIM!" at bounding box center [236, 51] width 137 height 35
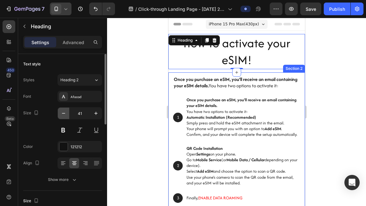
click at [65, 114] on icon "button" at bounding box center [63, 113] width 6 height 6
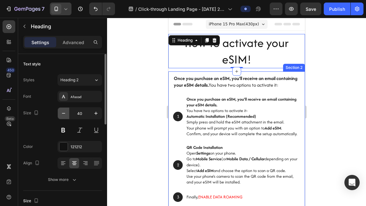
click at [65, 114] on icon "button" at bounding box center [63, 113] width 6 height 6
type input "39"
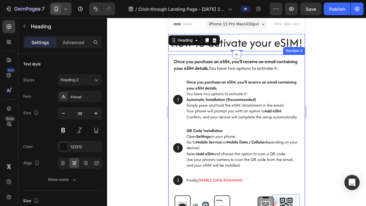
click at [151, 81] on div at bounding box center [236, 112] width 259 height 189
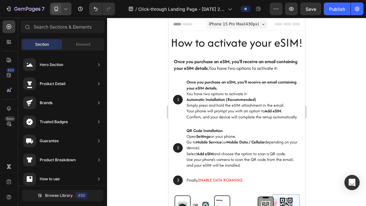
click at [68, 12] on div at bounding box center [61, 9] width 22 height 13
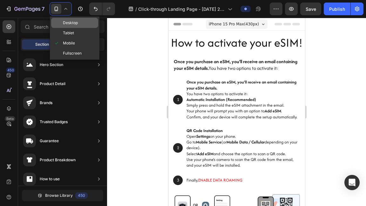
click at [73, 25] on span "Desktop" at bounding box center [70, 23] width 15 height 6
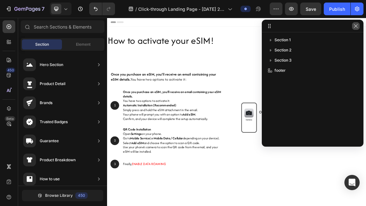
click at [355, 28] on icon "button" at bounding box center [356, 26] width 5 height 5
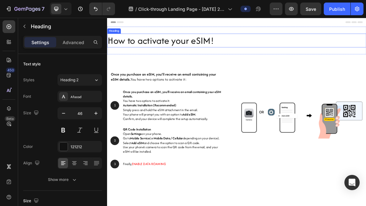
click at [157, 61] on h2 "How to activate your eSIM!" at bounding box center [298, 51] width 382 height 20
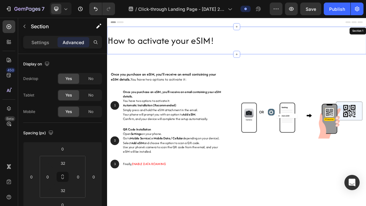
click at [155, 65] on div "How to activate your eSIM! Heading 0 Section 1" at bounding box center [298, 51] width 382 height 41
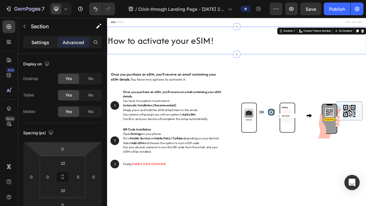
click at [49, 39] on div "Settings" at bounding box center [40, 42] width 32 height 10
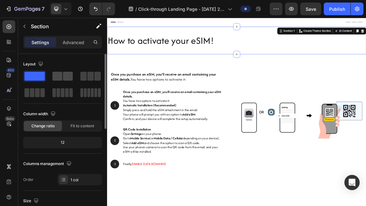
click at [64, 76] on span at bounding box center [68, 76] width 10 height 9
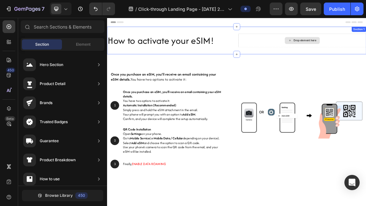
click at [83, 47] on div "Element" at bounding box center [83, 44] width 40 height 10
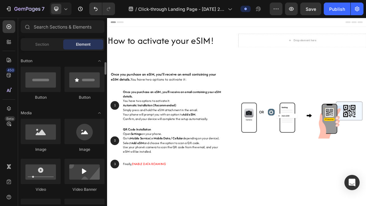
scroll to position [146, 0]
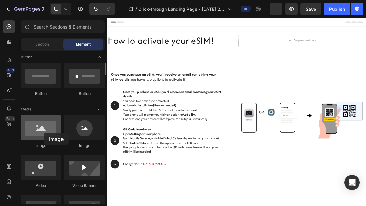
click at [44, 133] on div at bounding box center [41, 127] width 40 height 25
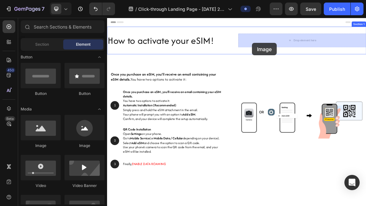
drag, startPoint x: 187, startPoint y: 145, endPoint x: 321, endPoint y: 55, distance: 161.0
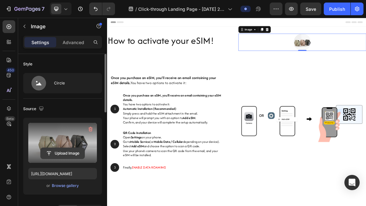
click at [60, 152] on input "file" at bounding box center [63, 153] width 44 height 11
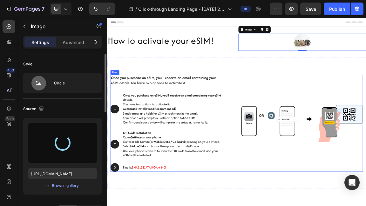
type input "[URL][DOMAIN_NAME]"
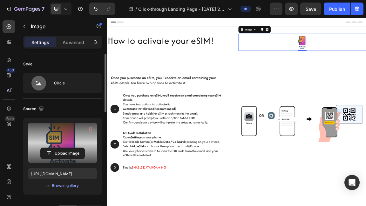
click at [64, 11] on icon at bounding box center [66, 9] width 6 height 6
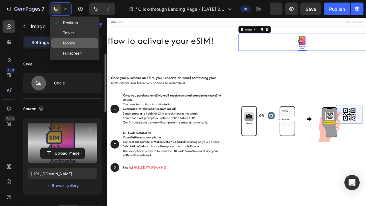
click at [66, 43] on span "Mobile" at bounding box center [69, 43] width 12 height 6
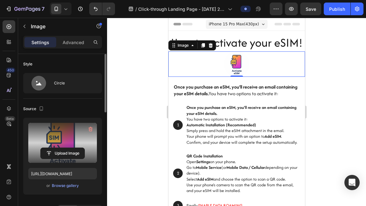
scroll to position [11, 0]
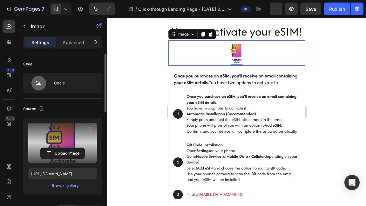
click at [259, 52] on div at bounding box center [236, 52] width 137 height 25
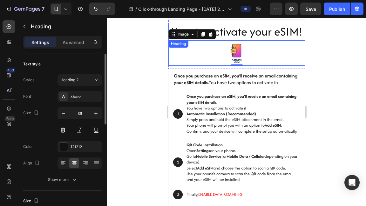
click at [262, 31] on h2 "How to activate your eSIM!" at bounding box center [236, 31] width 137 height 17
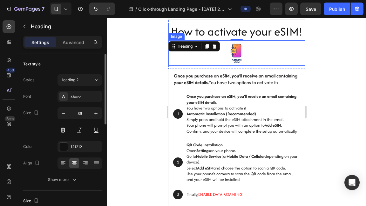
scroll to position [0, 0]
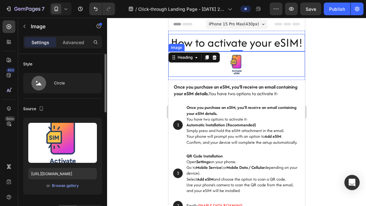
click at [234, 71] on img at bounding box center [236, 64] width 25 height 25
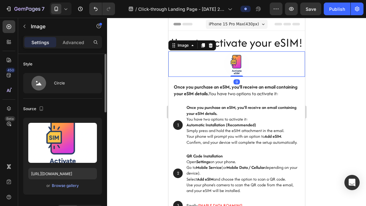
click at [260, 65] on div at bounding box center [236, 64] width 137 height 25
click at [77, 48] on div "Settings Advanced" at bounding box center [62, 42] width 79 height 13
click at [77, 44] on p "Advanced" at bounding box center [74, 42] width 22 height 7
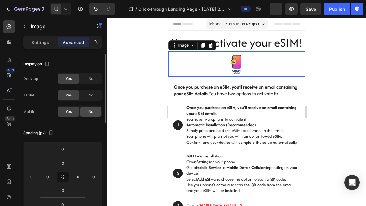
click at [89, 110] on span "No" at bounding box center [90, 112] width 5 height 6
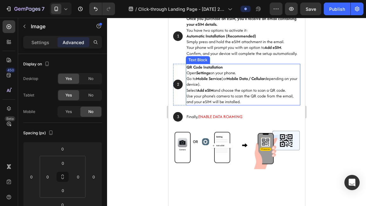
scroll to position [59, 0]
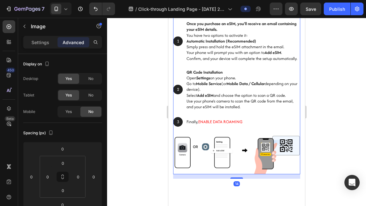
click at [255, 132] on div "Once you purchase an eSIM, you’ll receive an email containing your eSIM details…" at bounding box center [236, 67] width 127 height 136
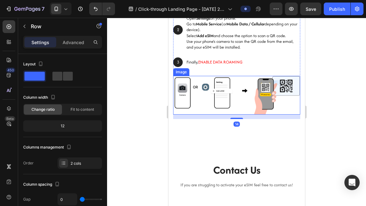
scroll to position [124, 0]
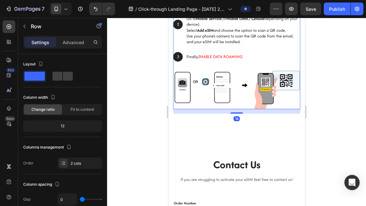
click at [315, 148] on div at bounding box center [236, 112] width 259 height 189
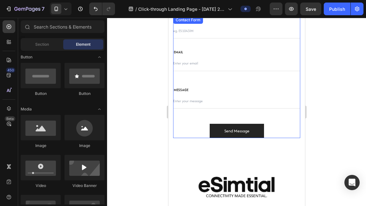
scroll to position [291, 0]
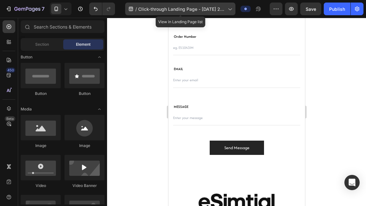
click at [171, 6] on span "Click-through Landing Page - Aug 27, 20:19:17" at bounding box center [181, 9] width 87 height 7
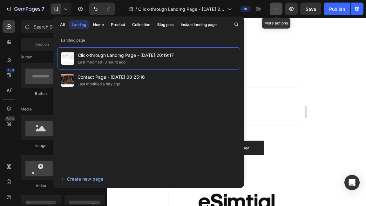
click at [274, 10] on icon "button" at bounding box center [276, 9] width 6 height 6
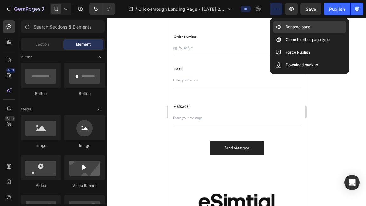
click at [297, 33] on div "Rename page" at bounding box center [309, 39] width 73 height 13
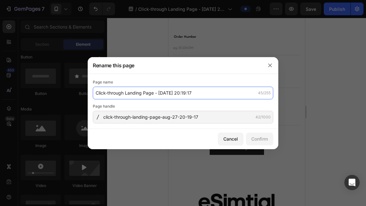
drag, startPoint x: 197, startPoint y: 92, endPoint x: 221, endPoint y: 96, distance: 24.1
click at [221, 96] on input "Click-through Landing Page - Aug 27, 20:19:17" at bounding box center [183, 93] width 181 height 13
type input "w"
type input "eSIM Installation Guide"
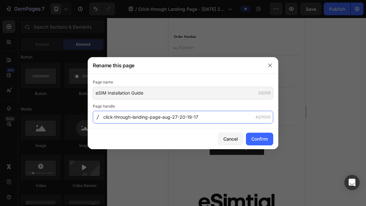
click at [210, 118] on input "click-through-landing-page-aug-27-20-19-17" at bounding box center [183, 117] width 181 height 13
type input "esim_installation"
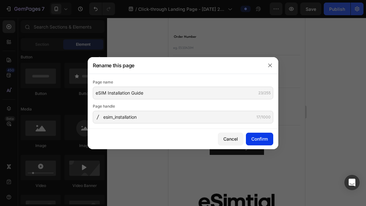
click at [264, 140] on div "Confirm" at bounding box center [260, 139] width 17 height 7
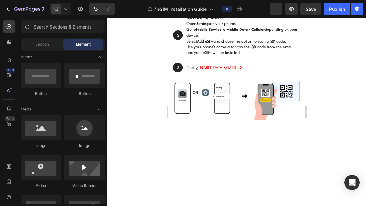
scroll to position [0, 0]
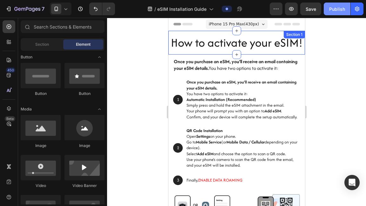
click at [338, 13] on button "Publish" at bounding box center [337, 9] width 27 height 13
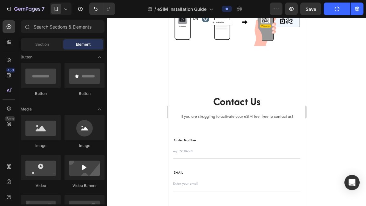
scroll to position [188, 0]
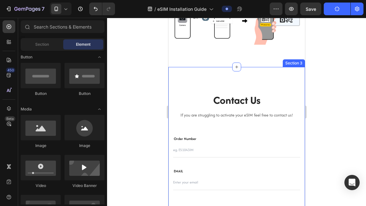
click at [214, 76] on div "Contact Us Heading If you are struggling to activate your eSIM feel free to con…" at bounding box center [236, 175] width 137 height 216
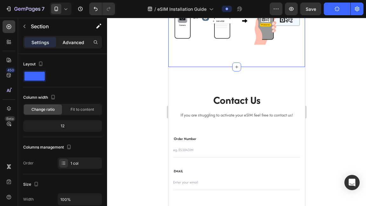
click at [70, 45] on p "Advanced" at bounding box center [74, 42] width 22 height 7
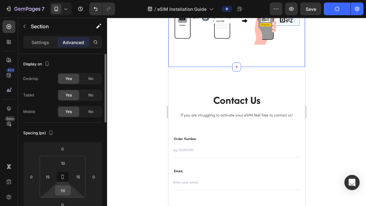
click at [66, 192] on input "56" at bounding box center [63, 191] width 13 height 10
type input "10"
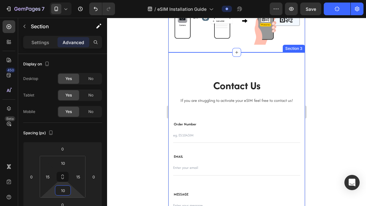
click at [240, 67] on div "Contact Us Heading If you are struggling to activate your eSIM feel free to con…" at bounding box center [236, 160] width 137 height 216
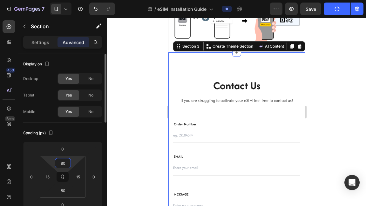
click at [67, 166] on input "80" at bounding box center [63, 164] width 13 height 10
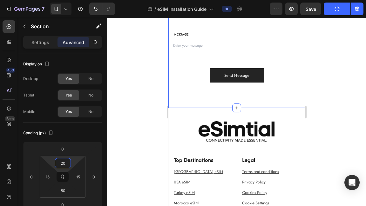
scroll to position [331, 0]
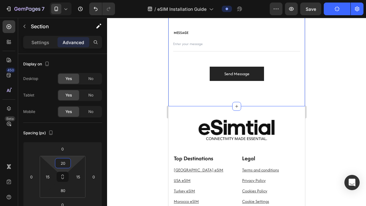
type input "20"
click at [185, 100] on div "Contact Us Heading If you are struggling to activate your eSIM feel free to con…" at bounding box center [236, 8] width 137 height 197
click at [63, 188] on input "80" at bounding box center [63, 191] width 13 height 10
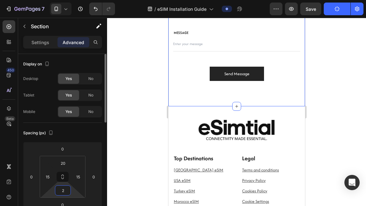
type input "20"
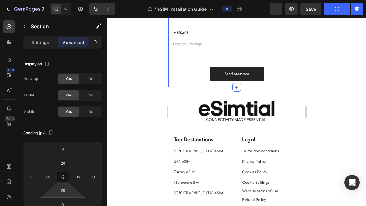
click at [342, 116] on div at bounding box center [236, 112] width 259 height 189
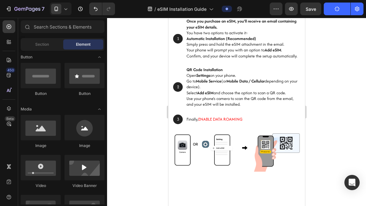
scroll to position [0, 0]
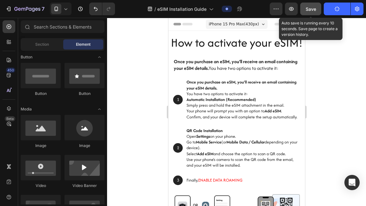
click at [314, 7] on span "Save" at bounding box center [311, 8] width 10 height 5
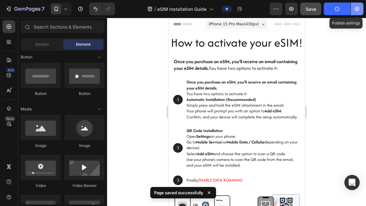
click at [358, 10] on icon "button" at bounding box center [357, 9] width 6 height 6
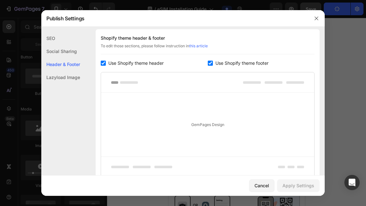
scroll to position [304, 0]
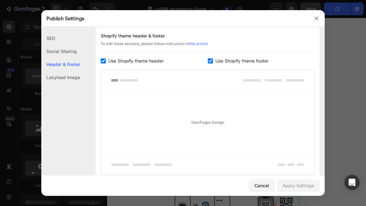
click at [208, 61] on input "checkbox" at bounding box center [210, 61] width 5 height 5
checkbox input "false"
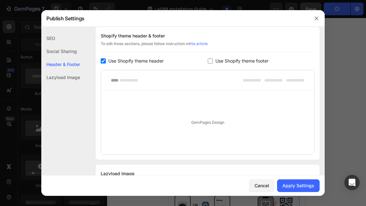
scroll to position [335, 0]
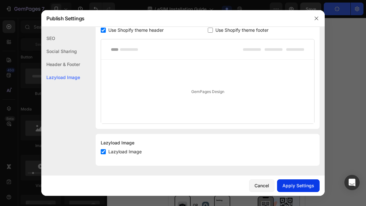
click at [294, 183] on div "Apply Settings" at bounding box center [299, 186] width 32 height 7
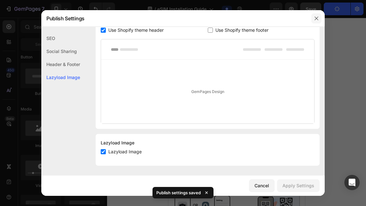
click at [317, 19] on icon "button" at bounding box center [316, 18] width 3 height 3
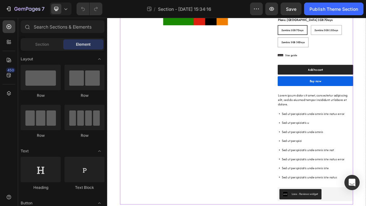
scroll to position [144, 0]
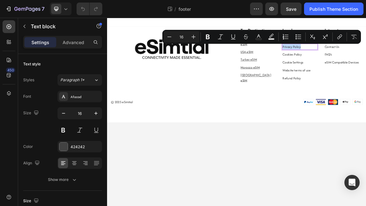
click at [341, 38] on icon "Editor contextual toolbar" at bounding box center [340, 37] width 6 height 6
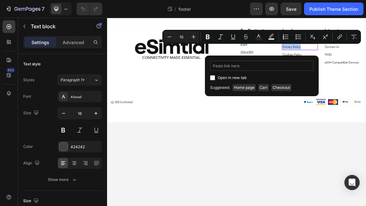
click at [253, 66] on input "Editor contextual toolbar" at bounding box center [262, 66] width 104 height 10
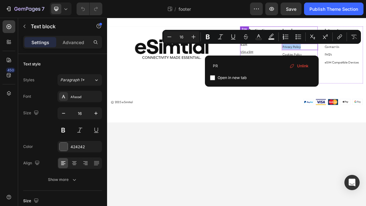
type input "P"
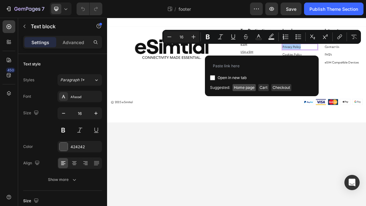
click at [241, 89] on span "Home page" at bounding box center [244, 87] width 23 height 7
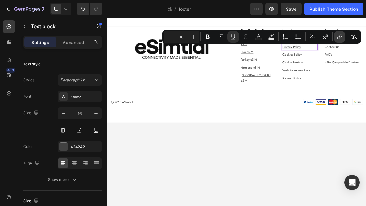
click at [338, 37] on icon "Editor contextual toolbar" at bounding box center [340, 37] width 6 height 6
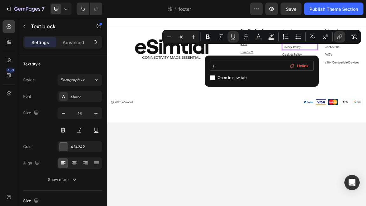
click at [256, 67] on input "/" at bounding box center [262, 66] width 104 height 10
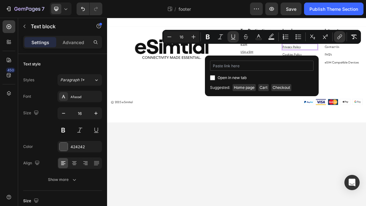
type input "#"
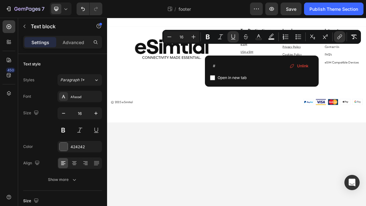
click at [294, 168] on body "Image Top Destinations Text block United Kingdom eSIM Text block USA eSIM Text …" at bounding box center [298, 157] width 382 height 278
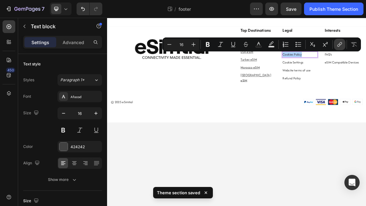
click at [339, 43] on icon "Editor contextual toolbar" at bounding box center [340, 44] width 6 height 6
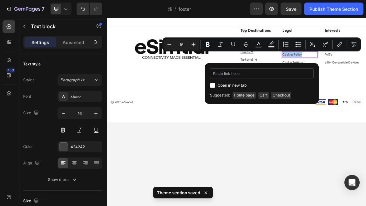
click at [249, 71] on input "Editor contextual toolbar" at bounding box center [262, 73] width 104 height 10
type input "#"
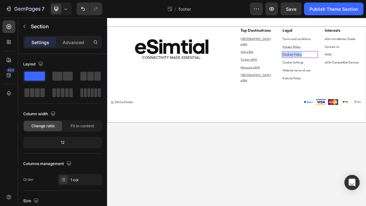
click at [322, 158] on div "Image Top Destinations Text block United Kingdom eSIM Text block USA eSIM Text …" at bounding box center [298, 102] width 382 height 142
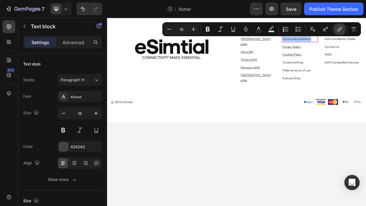
click at [342, 30] on icon "Editor contextual toolbar" at bounding box center [340, 29] width 6 height 6
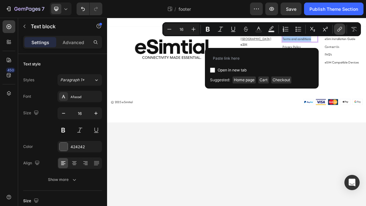
type input "#"
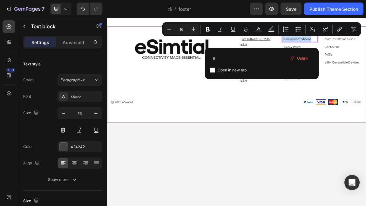
click at [358, 149] on div "Image Top Destinations Text block United Kingdom eSIM Text block USA eSIM Text …" at bounding box center [298, 102] width 382 height 142
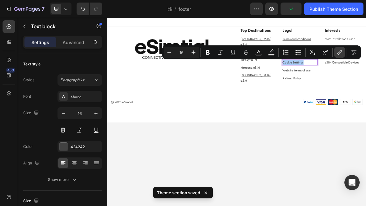
click at [336, 52] on button "link" at bounding box center [339, 52] width 11 height 11
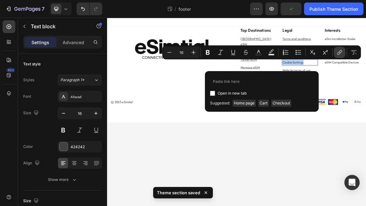
type input "#"
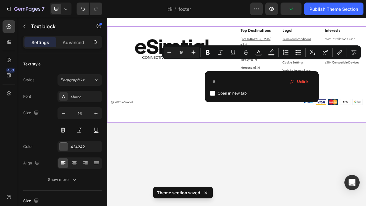
click at [366, 154] on div "Image Top Destinations Text block United Kingdom eSIM Text block USA eSIM Text …" at bounding box center [298, 102] width 382 height 142
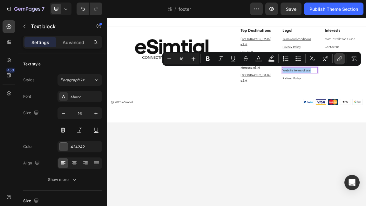
click at [336, 56] on button "link" at bounding box center [339, 58] width 11 height 11
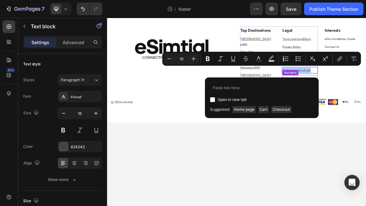
type input "#"
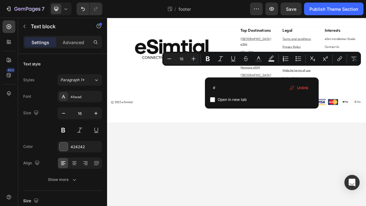
click at [334, 174] on body "Image Top Destinations Text block United Kingdom eSIM Text block USA eSIM Text …" at bounding box center [298, 157] width 382 height 278
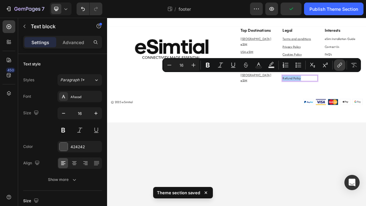
click at [336, 62] on button "link" at bounding box center [339, 64] width 11 height 11
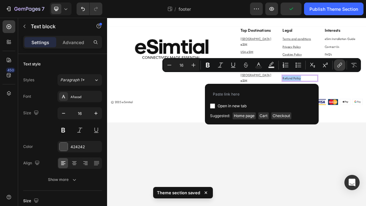
type input "#"
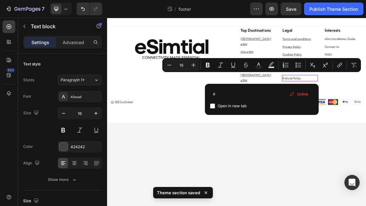
click at [366, 204] on body "Image Top Destinations Text block United Kingdom eSIM Text block USA eSIM Text …" at bounding box center [298, 157] width 382 height 278
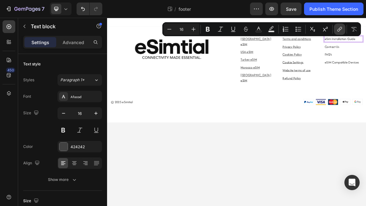
click at [339, 28] on icon "Editor contextual toolbar" at bounding box center [340, 29] width 6 height 6
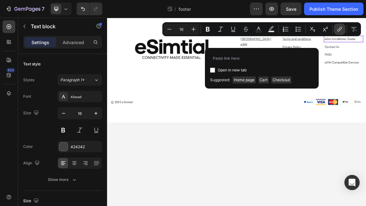
type input "#"
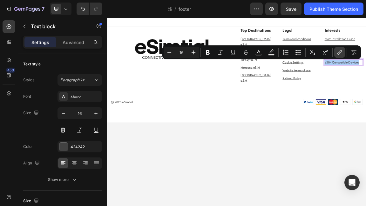
click at [337, 51] on icon "Editor contextual toolbar" at bounding box center [340, 52] width 6 height 6
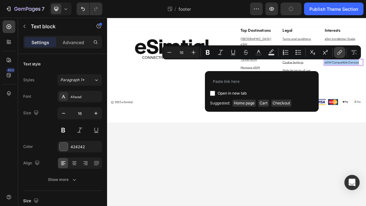
type input "#"
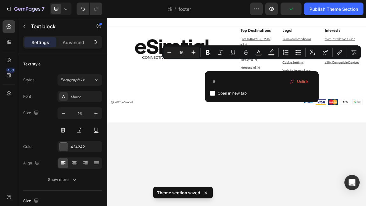
click at [359, 176] on body "Image Top Destinations Text block United Kingdom eSIM Text block USA eSIM Text …" at bounding box center [298, 157] width 382 height 278
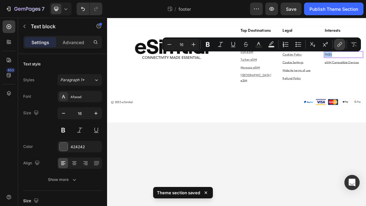
click at [339, 42] on icon "Editor contextual toolbar" at bounding box center [340, 44] width 6 height 6
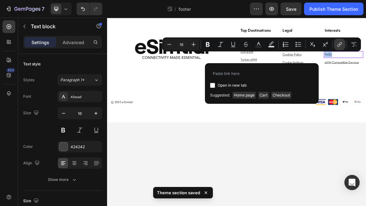
type input "#"
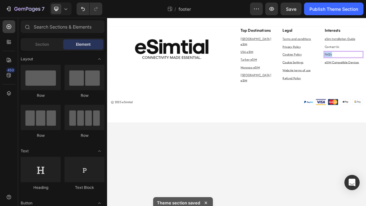
click at [352, 192] on body "Image Top Destinations Text block United Kingdom eSIM Text block USA eSIM Text …" at bounding box center [298, 157] width 382 height 278
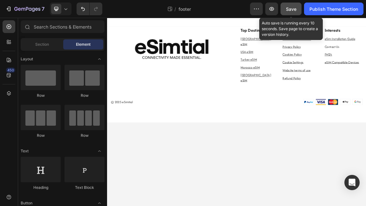
click at [293, 10] on span "Save" at bounding box center [291, 8] width 10 height 5
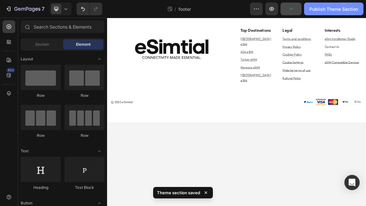
click at [324, 10] on div "Publish Theme Section" at bounding box center [334, 9] width 49 height 7
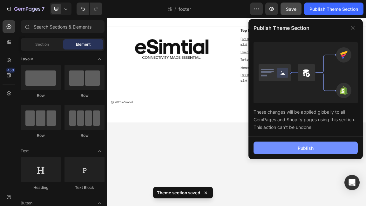
click at [297, 150] on button "Publish" at bounding box center [306, 148] width 104 height 13
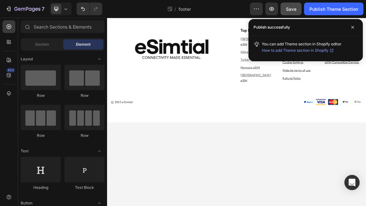
click at [270, 44] on span "You can add Theme section in Shopify editor How to add Theme section in Shopify" at bounding box center [302, 48] width 80 height 12
click at [283, 52] on span "How to add Theme section in Shopify" at bounding box center [295, 50] width 67 height 6
click at [254, 121] on div "Image Top Destinations Text block United Kingdom eSIM Text block USA eSIM Text …" at bounding box center [298, 89] width 372 height 116
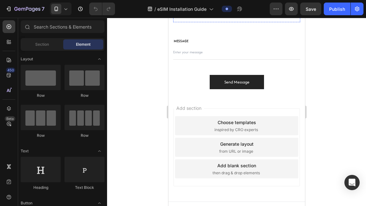
scroll to position [324, 0]
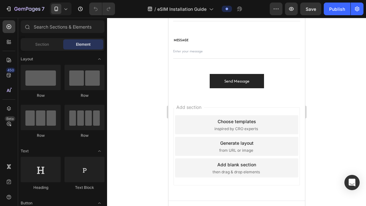
click at [239, 125] on div "Choose templates inspired by CRO experts" at bounding box center [236, 124] width 123 height 19
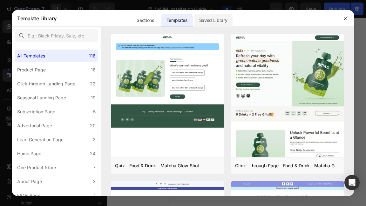
click at [208, 22] on div "Saved Library" at bounding box center [213, 20] width 38 height 13
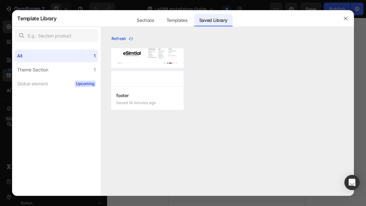
click at [120, 37] on div "Refresh" at bounding box center [123, 39] width 22 height 6
click at [128, 39] on icon "button" at bounding box center [130, 38] width 5 height 5
click at [129, 95] on button "Add to page" at bounding box center [127, 98] width 23 height 11
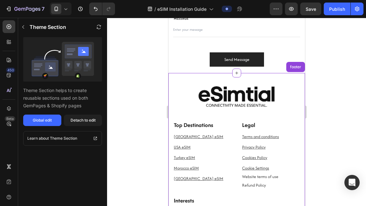
scroll to position [308, 0]
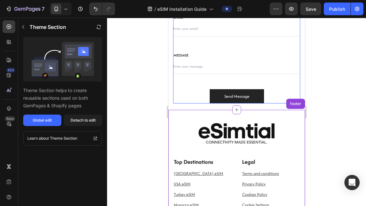
click at [321, 70] on div at bounding box center [236, 112] width 259 height 189
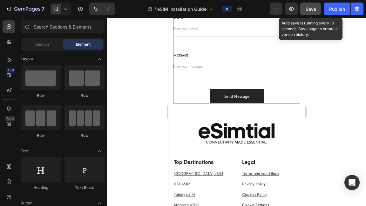
click at [312, 8] on span "Save" at bounding box center [311, 8] width 10 height 5
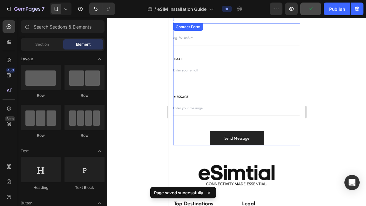
scroll to position [190, 0]
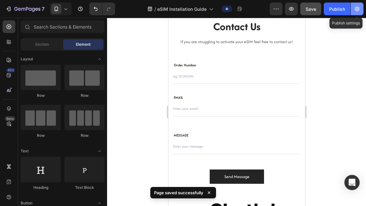
click at [359, 8] on icon "button" at bounding box center [357, 9] width 4 height 5
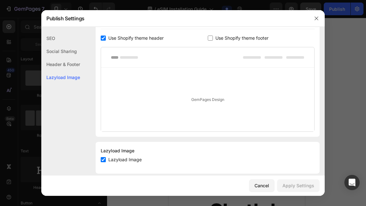
scroll to position [335, 0]
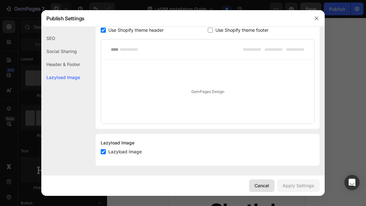
click at [260, 185] on div "Cancel" at bounding box center [262, 186] width 15 height 7
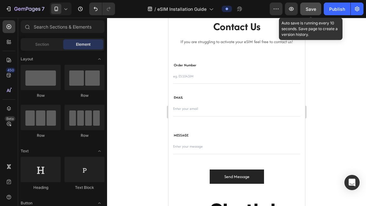
click at [311, 9] on span "Save" at bounding box center [311, 8] width 10 height 5
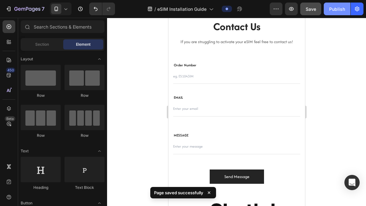
click at [335, 7] on div "Publish" at bounding box center [337, 9] width 16 height 7
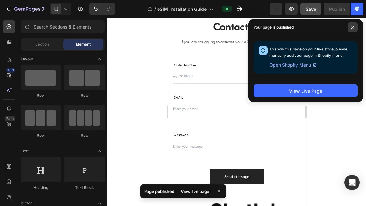
click at [354, 28] on icon at bounding box center [353, 27] width 3 height 3
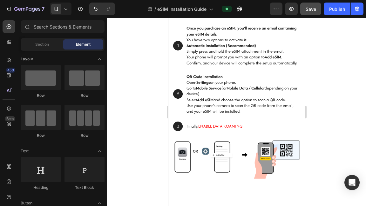
scroll to position [0, 0]
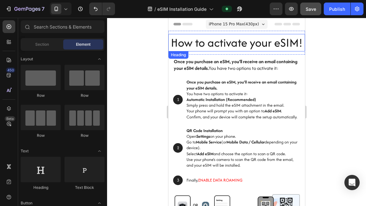
click at [194, 37] on h2 "How to activate your eSIM!" at bounding box center [236, 42] width 137 height 17
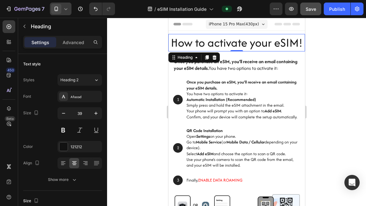
click at [68, 5] on div at bounding box center [61, 9] width 22 height 13
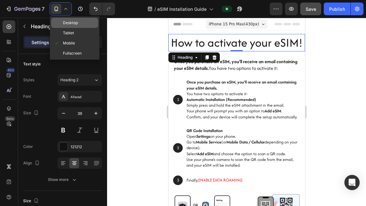
click at [67, 28] on div "Desktop" at bounding box center [74, 33] width 47 height 10
type input "46"
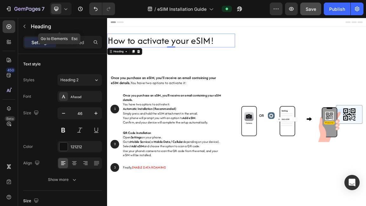
scroll to position [1, 0]
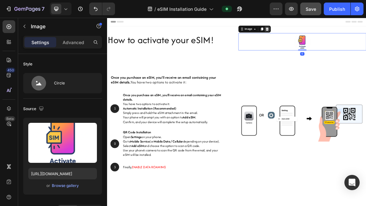
click at [343, 33] on icon at bounding box center [343, 34] width 4 height 4
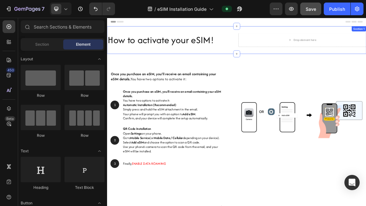
click at [296, 54] on div "How to activate your eSIM! Heading Drop element here Section 1" at bounding box center [298, 50] width 382 height 41
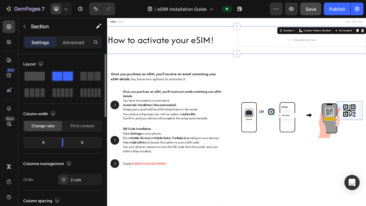
click at [37, 76] on span at bounding box center [34, 76] width 20 height 9
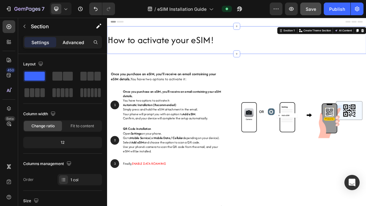
click at [74, 43] on p "Advanced" at bounding box center [74, 42] width 22 height 7
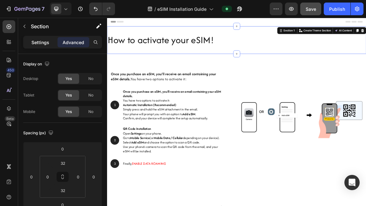
click at [50, 42] on div "Settings" at bounding box center [40, 42] width 32 height 10
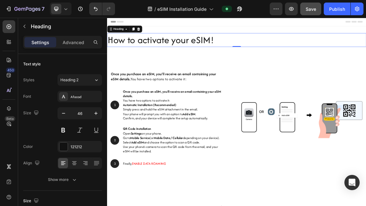
click at [216, 59] on h2 "How to activate your eSIM!" at bounding box center [298, 50] width 382 height 20
click at [75, 159] on div at bounding box center [74, 163] width 10 height 10
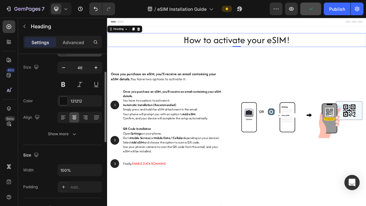
scroll to position [46, 0]
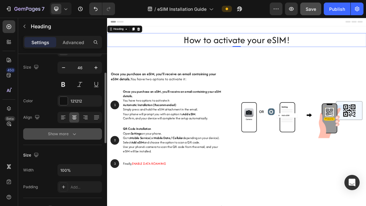
click at [65, 137] on button "Show more" at bounding box center [62, 133] width 79 height 11
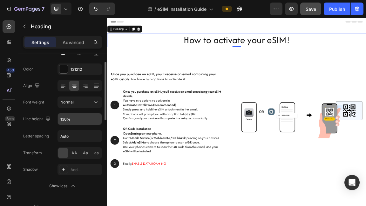
scroll to position [81, 0]
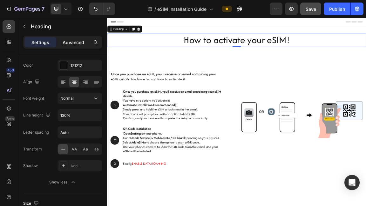
click at [73, 42] on p "Advanced" at bounding box center [74, 42] width 22 height 7
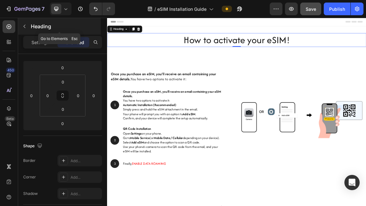
click at [29, 26] on button "button" at bounding box center [24, 26] width 10 height 10
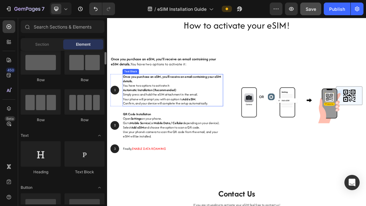
scroll to position [25, 0]
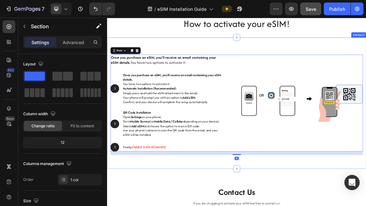
click at [366, 56] on div "Once you purchase an eSIM, you’ll receive an email containing your eSIM details…" at bounding box center [298, 144] width 382 height 194
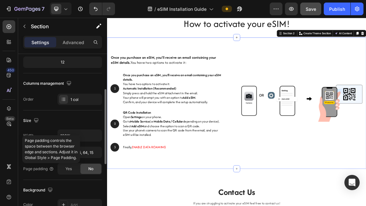
scroll to position [84, 0]
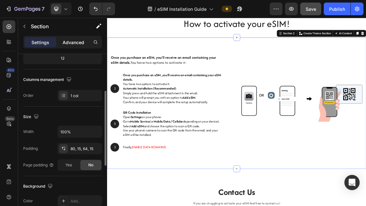
click at [72, 44] on p "Advanced" at bounding box center [74, 42] width 22 height 7
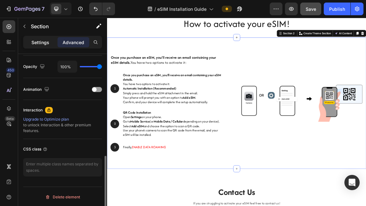
click at [44, 46] on div "Settings" at bounding box center [40, 42] width 32 height 10
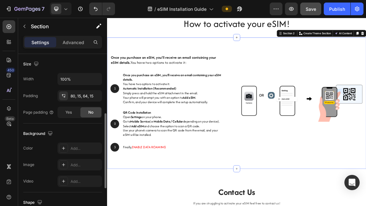
scroll to position [136, 0]
click at [79, 150] on div "Add..." at bounding box center [86, 150] width 30 height 6
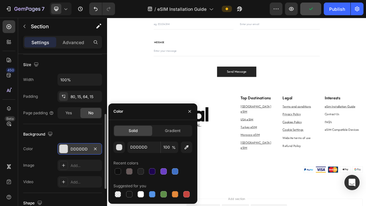
scroll to position [376, 0]
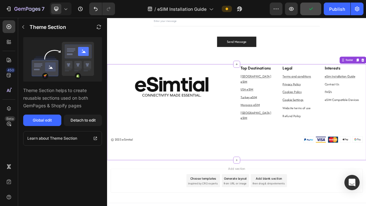
click at [281, 159] on div "Image" at bounding box center [202, 130] width 181 height 89
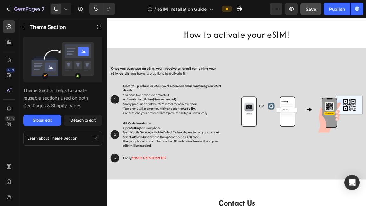
scroll to position [0, 0]
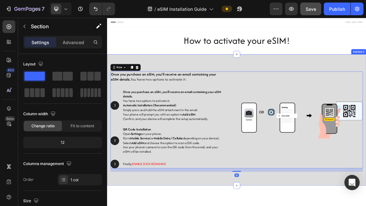
click at [366, 88] on div "Once you purchase an eSIM, you’ll receive an email containing your eSIM details…" at bounding box center [298, 169] width 382 height 194
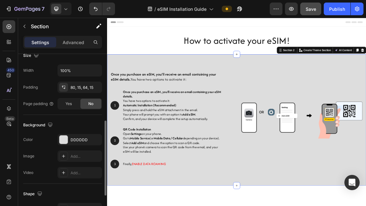
scroll to position [148, 0]
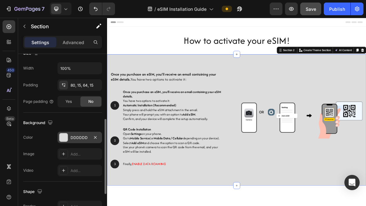
click at [87, 136] on div "DDDDDD" at bounding box center [80, 138] width 18 height 6
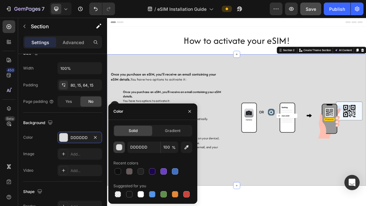
click at [122, 148] on div "button" at bounding box center [119, 148] width 6 height 6
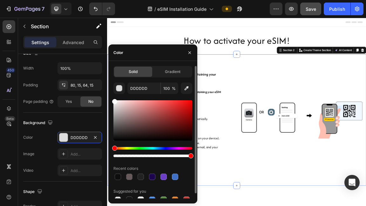
drag, startPoint x: 114, startPoint y: 108, endPoint x: 114, endPoint y: 98, distance: 10.2
click at [114, 98] on div "DDDDDD 100 % Recent colors Suggested for you" at bounding box center [153, 144] width 79 height 122
type input "FFFFFF"
drag, startPoint x: 192, startPoint y: 156, endPoint x: 109, endPoint y: 153, distance: 83.1
click at [109, 153] on div "Solid Gradient FFFFFF 100 % Recent colors Suggested for you" at bounding box center [152, 135] width 89 height 138
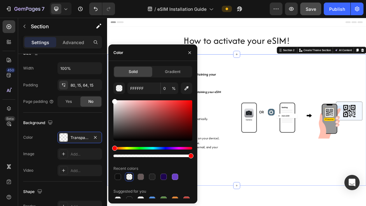
drag, startPoint x: 223, startPoint y: 174, endPoint x: 240, endPoint y: 229, distance: 57.4
type input "100"
click at [191, 54] on icon "button" at bounding box center [189, 52] width 5 height 5
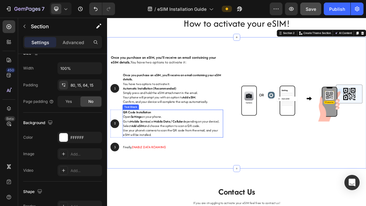
scroll to position [0, 0]
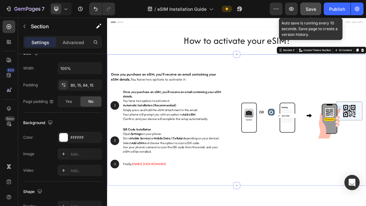
click at [316, 8] on span "Save" at bounding box center [311, 8] width 10 height 5
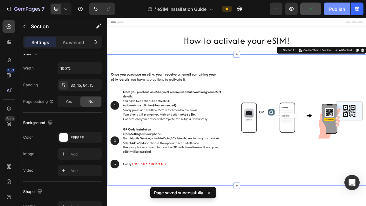
click at [337, 8] on div "Publish" at bounding box center [337, 9] width 16 height 7
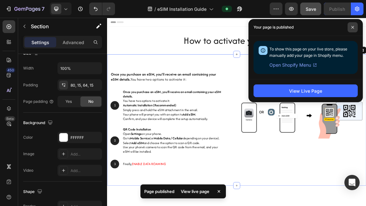
click at [354, 29] on span at bounding box center [353, 27] width 10 height 10
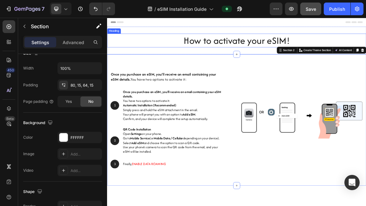
click at [176, 42] on h2 "How to activate your eSIM!" at bounding box center [298, 51] width 382 height 20
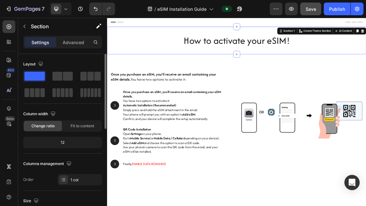
click at [219, 35] on div "How to activate your eSIM! Heading Section 1 Create Theme Section AI Content Wr…" at bounding box center [298, 51] width 382 height 41
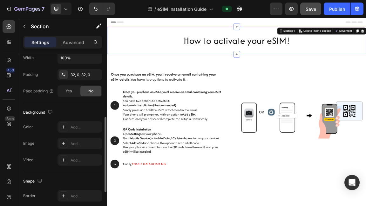
scroll to position [162, 0]
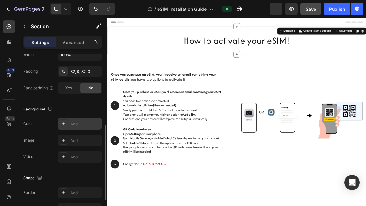
click at [78, 127] on div "Add..." at bounding box center [80, 123] width 45 height 11
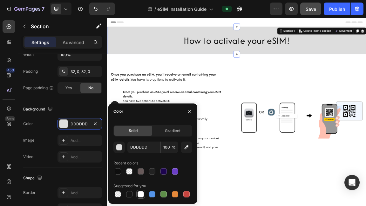
click at [140, 193] on div at bounding box center [141, 194] width 6 height 6
type input "FFFFFF"
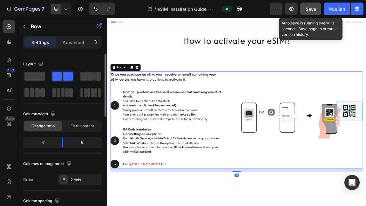
click at [314, 8] on span "Save" at bounding box center [311, 8] width 10 height 5
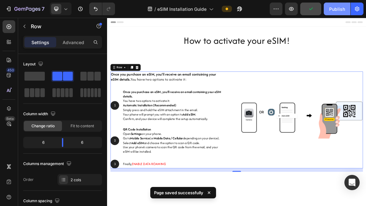
click at [348, 10] on button "Publish" at bounding box center [337, 9] width 27 height 13
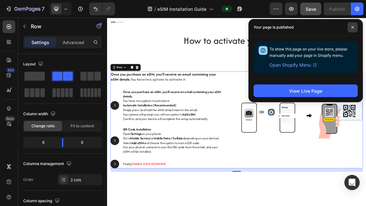
click at [354, 30] on span at bounding box center [353, 27] width 10 height 10
